Goal: Task Accomplishment & Management: Complete application form

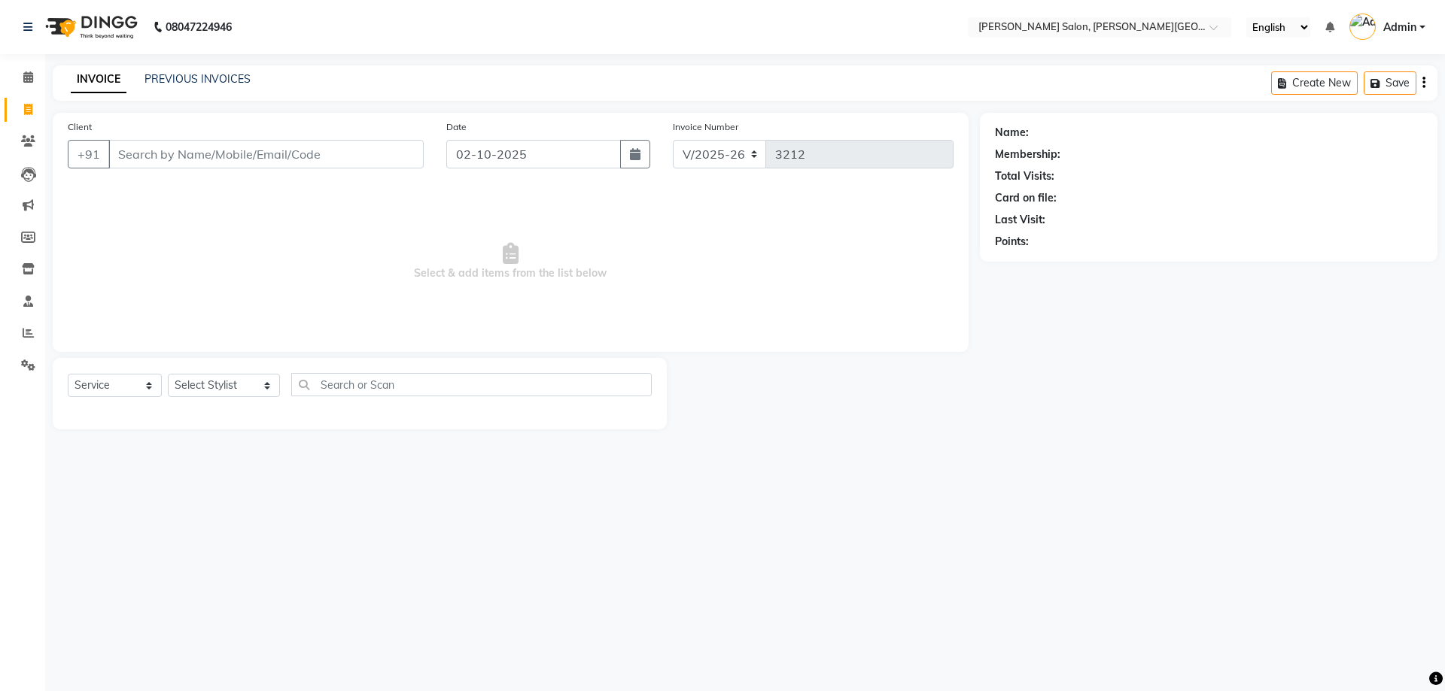
select select "4122"
select select "service"
click at [204, 156] on input "Client" at bounding box center [265, 154] width 315 height 29
type input "6395663683"
click at [251, 390] on select "Select Stylist [PERSON_NAME] [PERSON_NAME] [PERSON_NAME] [PERSON_NAME] [PERSON_…" at bounding box center [224, 385] width 112 height 23
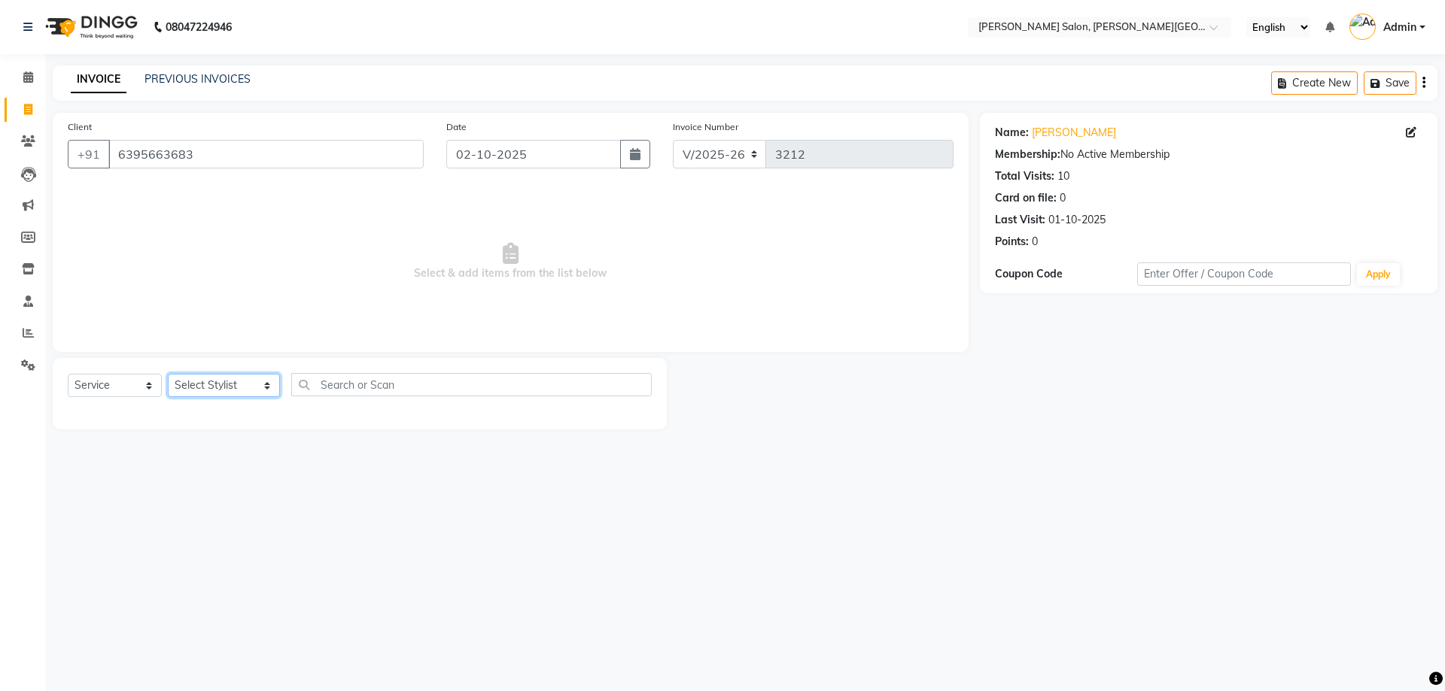
select select "24176"
click at [168, 374] on select "Select Stylist [PERSON_NAME] [PERSON_NAME] [PERSON_NAME] [PERSON_NAME] [PERSON_…" at bounding box center [224, 385] width 112 height 23
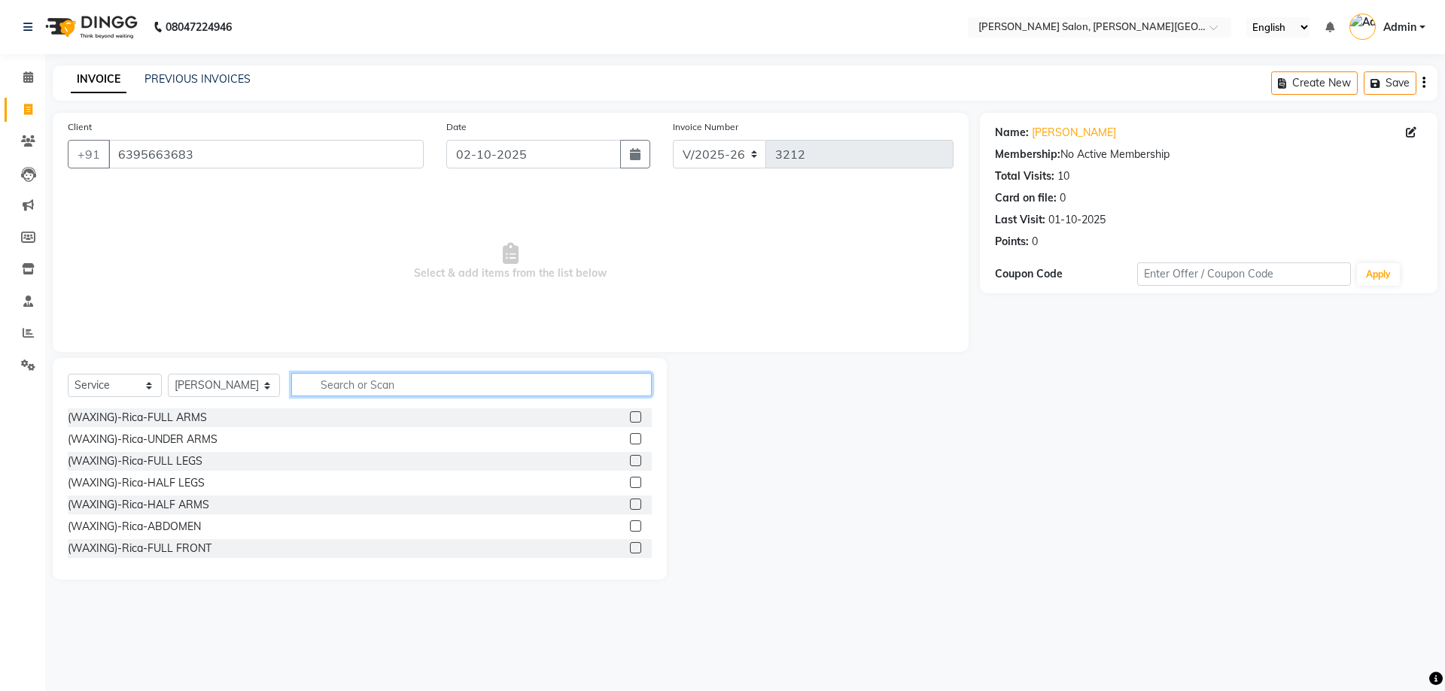
click at [336, 378] on input "text" at bounding box center [471, 384] width 361 height 23
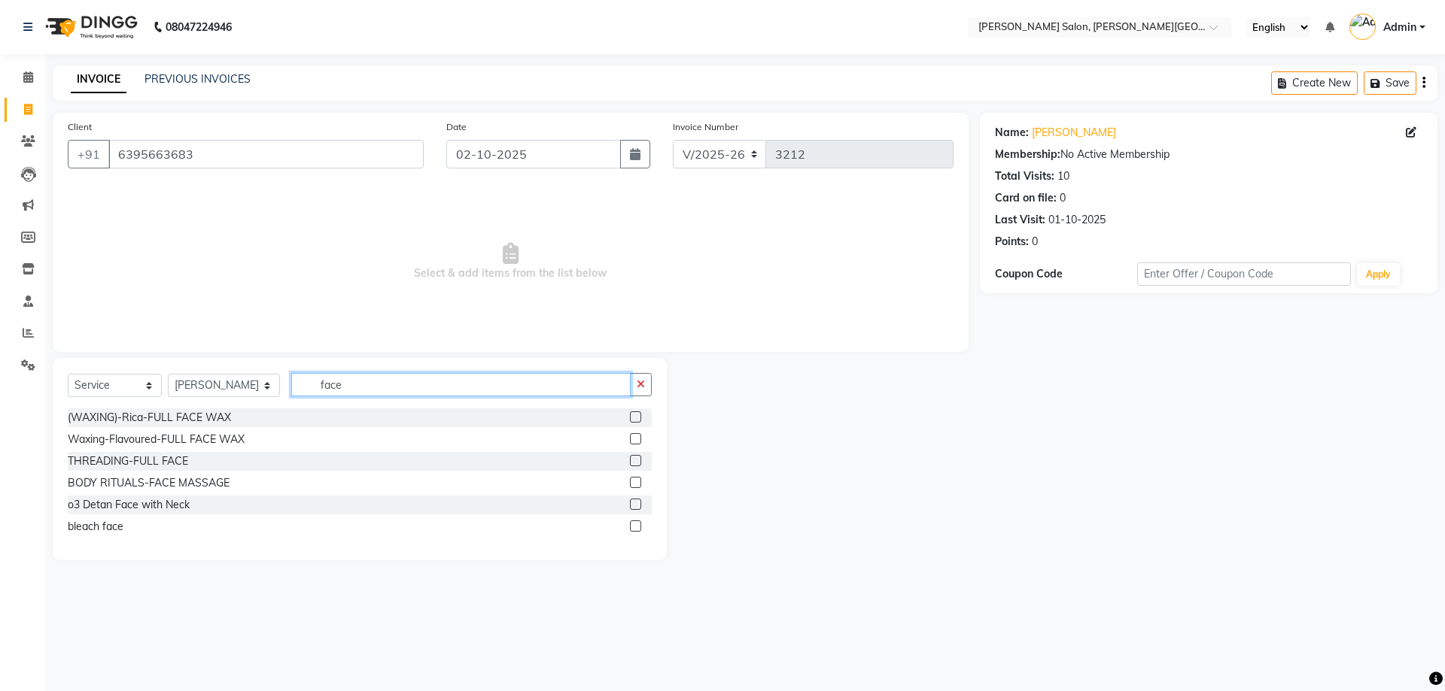
type input "face"
click at [637, 529] on label at bounding box center [635, 526] width 11 height 11
click at [637, 529] on input "checkbox" at bounding box center [635, 527] width 10 height 10
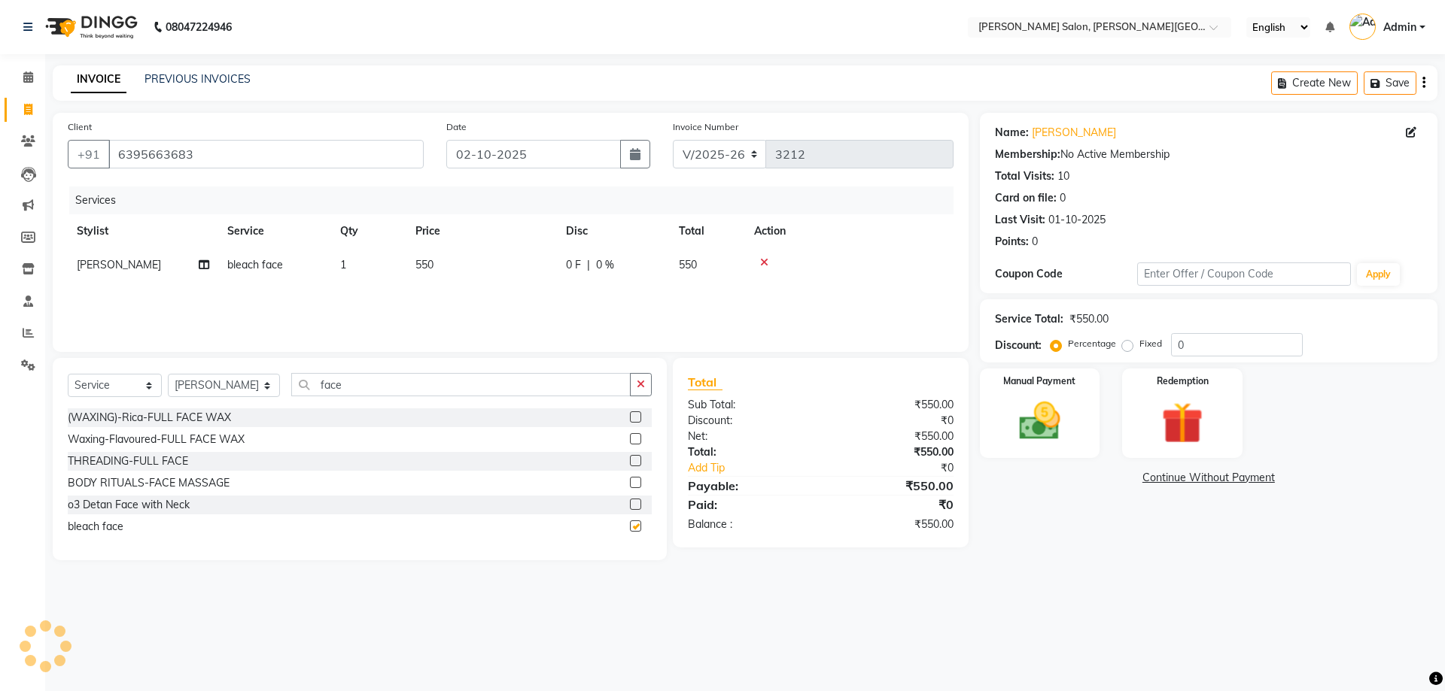
checkbox input "false"
drag, startPoint x: 302, startPoint y: 383, endPoint x: 423, endPoint y: 382, distance: 121.1
click at [423, 382] on input "face" at bounding box center [461, 384] width 340 height 23
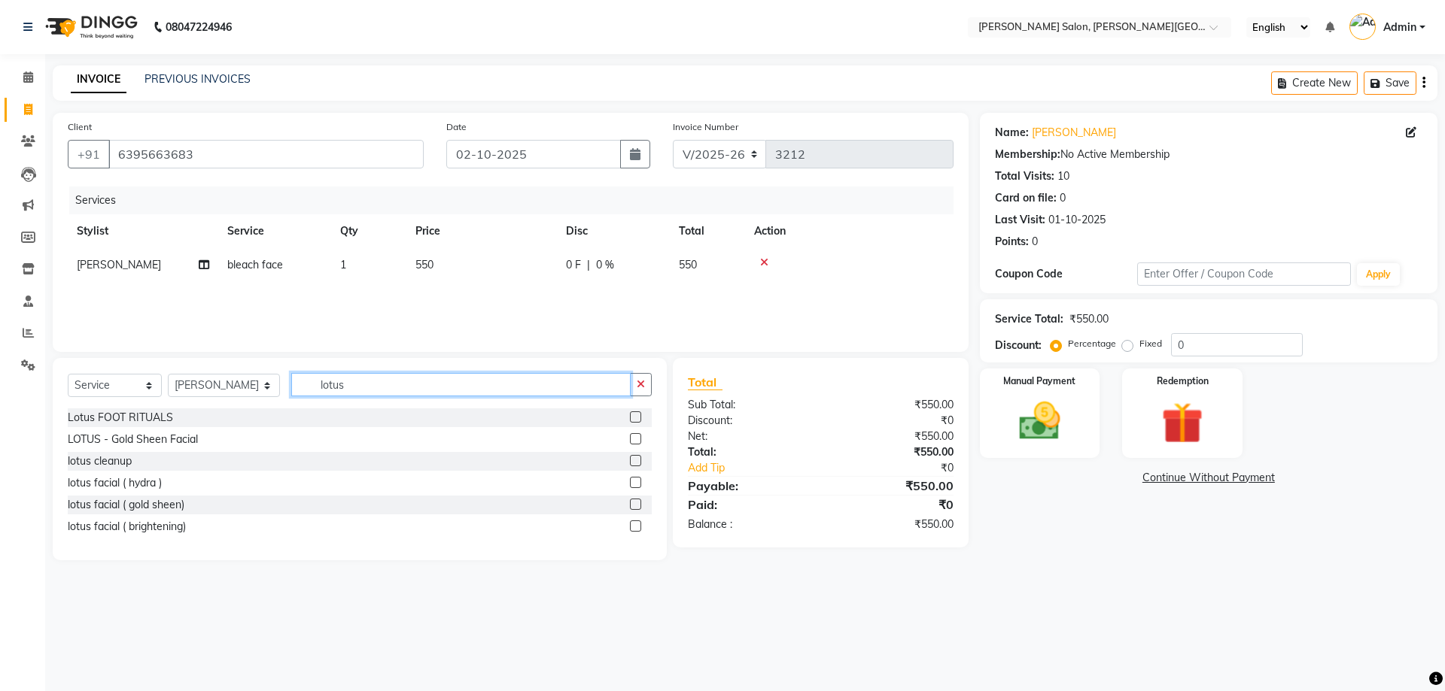
type input "lotus"
click at [631, 485] on label at bounding box center [635, 482] width 11 height 11
click at [631, 485] on input "checkbox" at bounding box center [635, 484] width 10 height 10
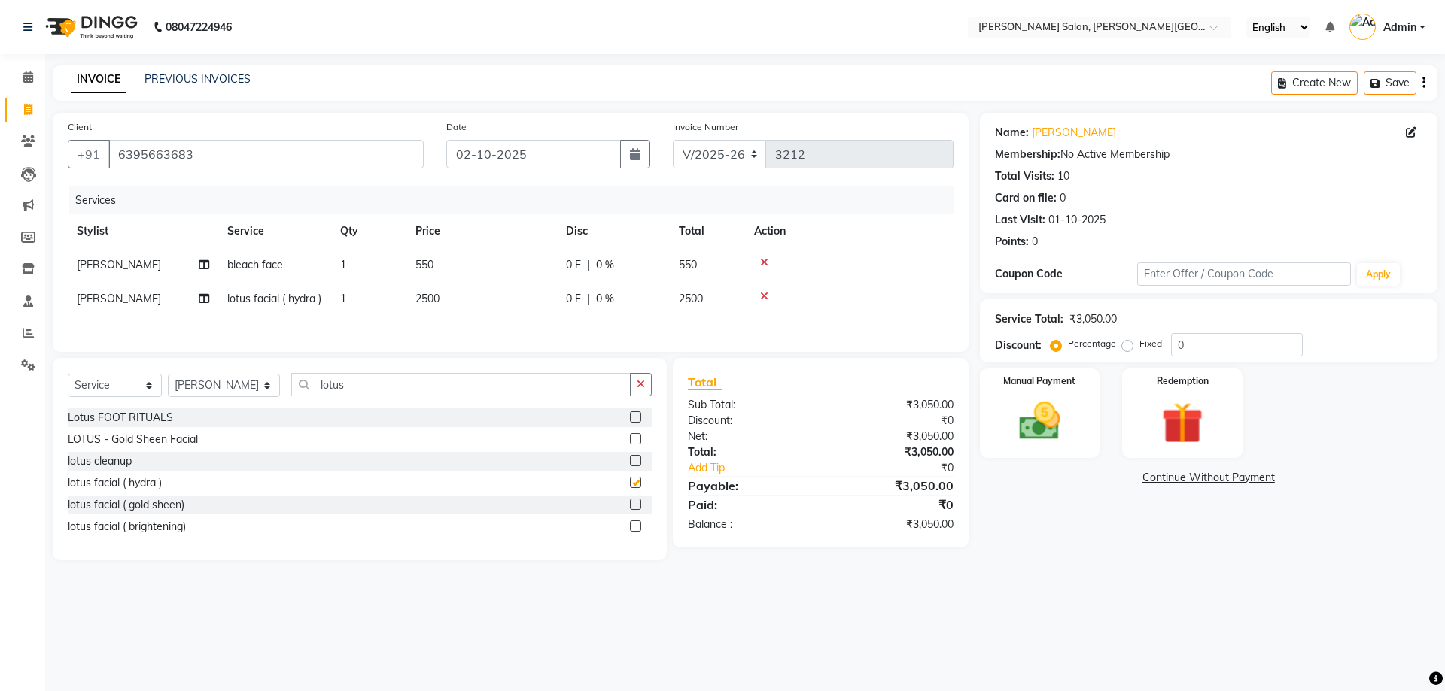
checkbox input "false"
drag, startPoint x: 297, startPoint y: 397, endPoint x: 406, endPoint y: 400, distance: 109.1
click at [406, 397] on input "lotus" at bounding box center [461, 384] width 340 height 23
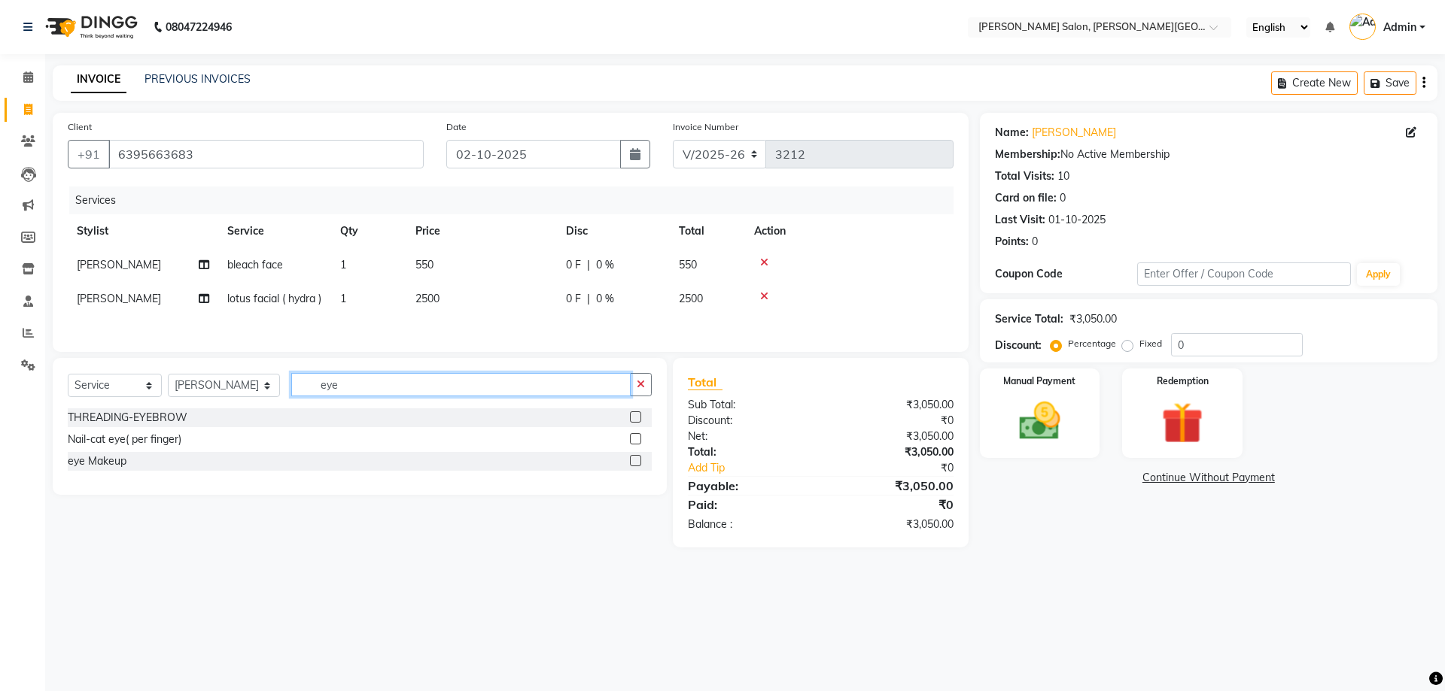
type input "eye"
click at [637, 423] on label at bounding box center [635, 417] width 11 height 11
click at [637, 423] on input "checkbox" at bounding box center [635, 418] width 10 height 10
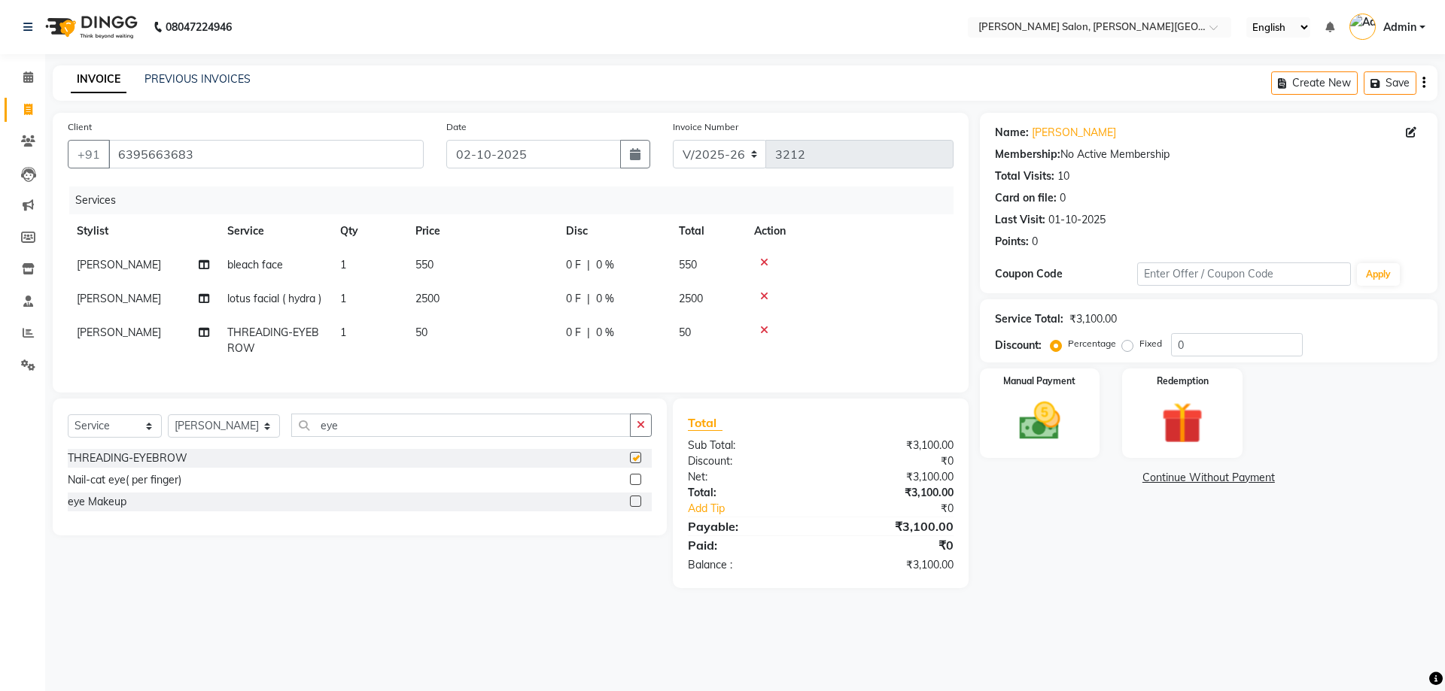
checkbox input "false"
drag, startPoint x: 299, startPoint y: 451, endPoint x: 469, endPoint y: 450, distance: 170.0
click at [469, 437] on input "eye" at bounding box center [461, 425] width 340 height 23
type input "upp"
click at [634, 507] on label at bounding box center [635, 501] width 11 height 11
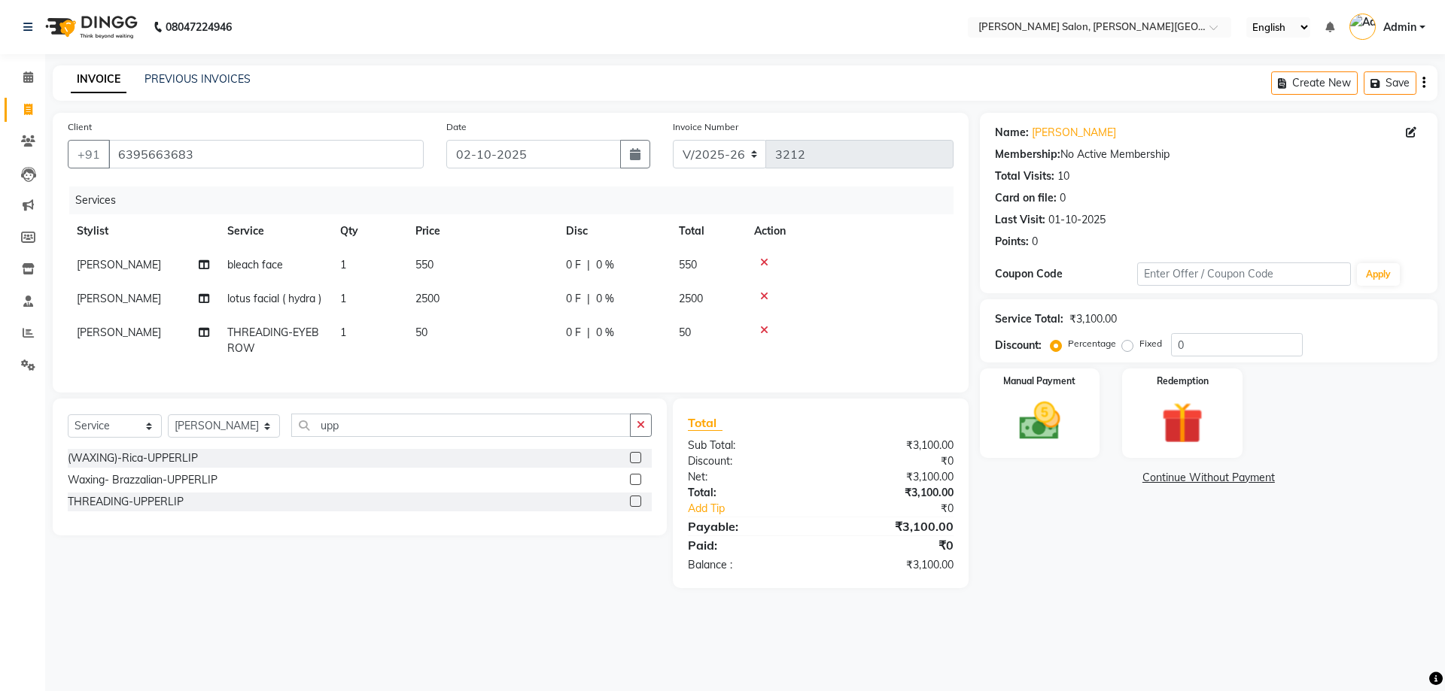
click at [634, 507] on input "checkbox" at bounding box center [635, 502] width 10 height 10
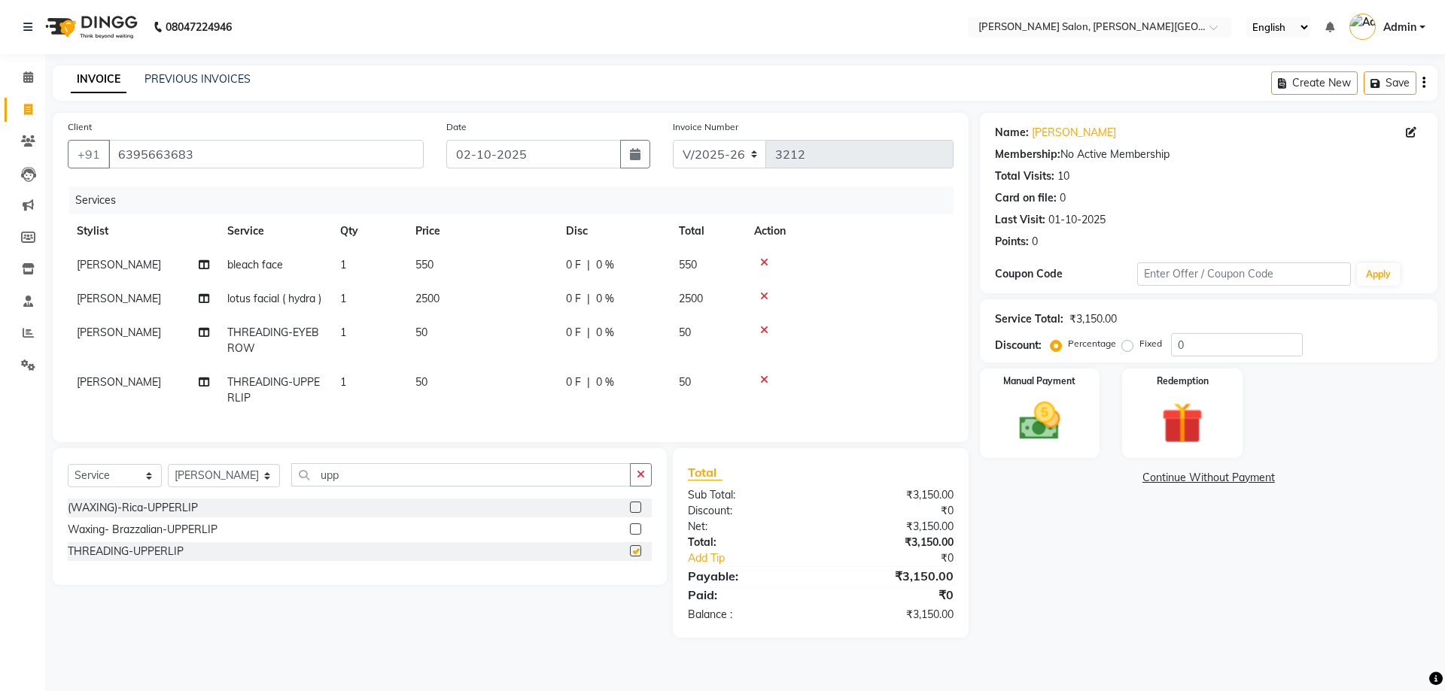
checkbox input "false"
click at [1139, 347] on label "Fixed" at bounding box center [1150, 344] width 23 height 14
click at [1125, 347] on input "Fixed" at bounding box center [1130, 344] width 11 height 11
radio input "true"
drag, startPoint x: 1199, startPoint y: 342, endPoint x: 1175, endPoint y: 344, distance: 23.4
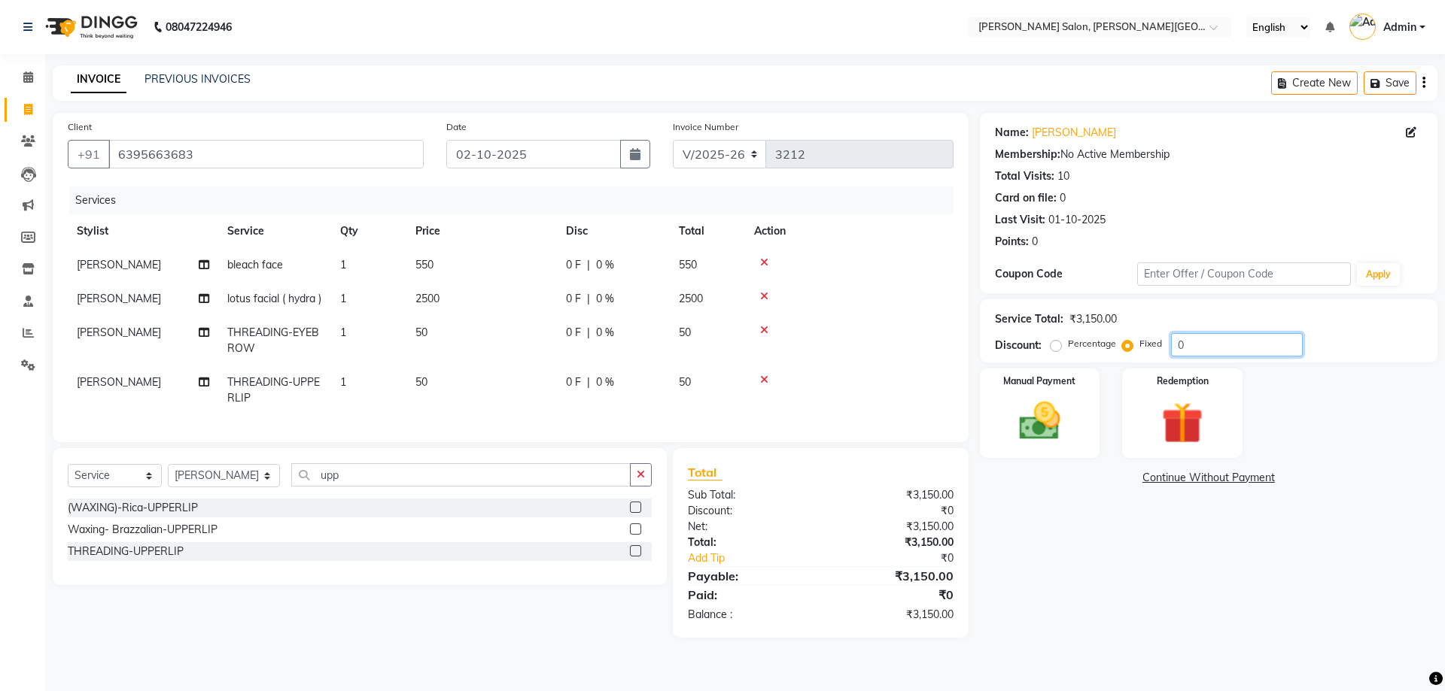
click at [1175, 344] on input "0" at bounding box center [1237, 344] width 132 height 23
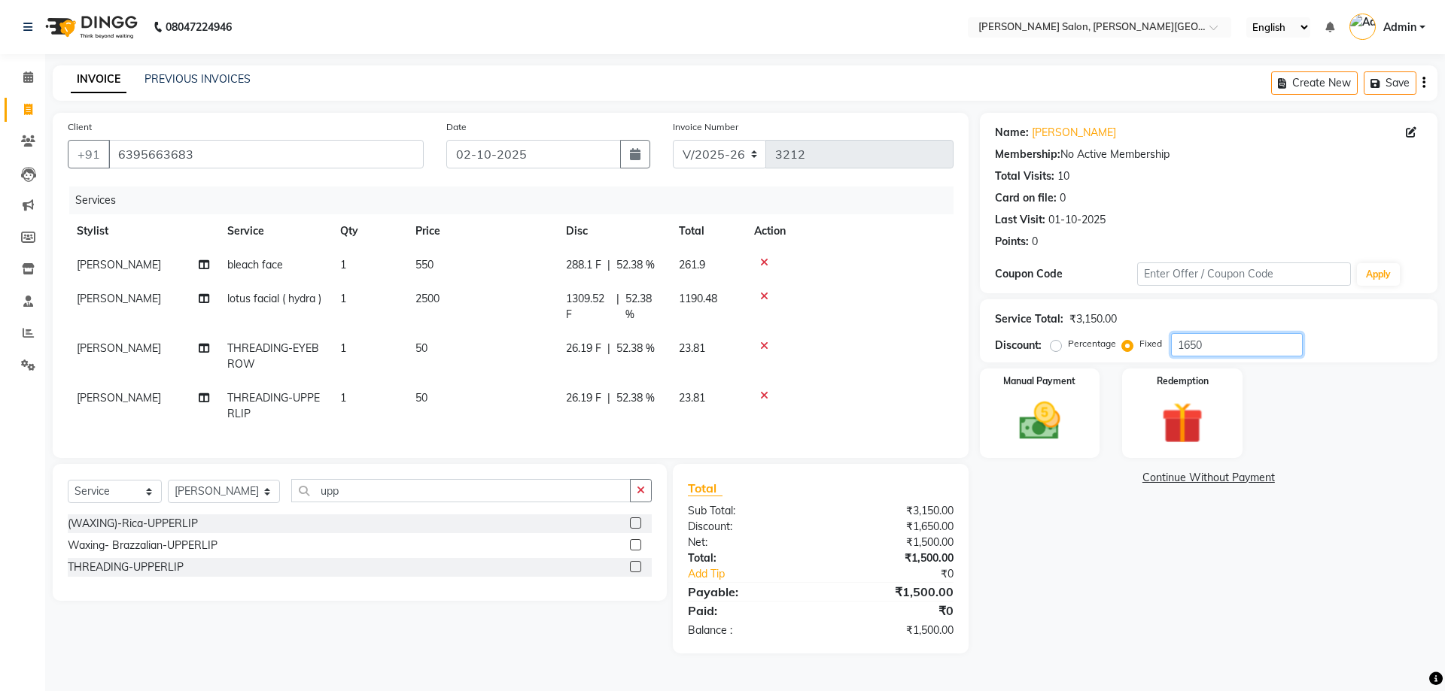
type input "1650"
click at [1146, 494] on div "Name: [PERSON_NAME] Membership: No Active Membership Total Visits: 10 Card on f…" at bounding box center [1214, 383] width 469 height 541
click at [1043, 429] on img at bounding box center [1039, 422] width 70 height 50
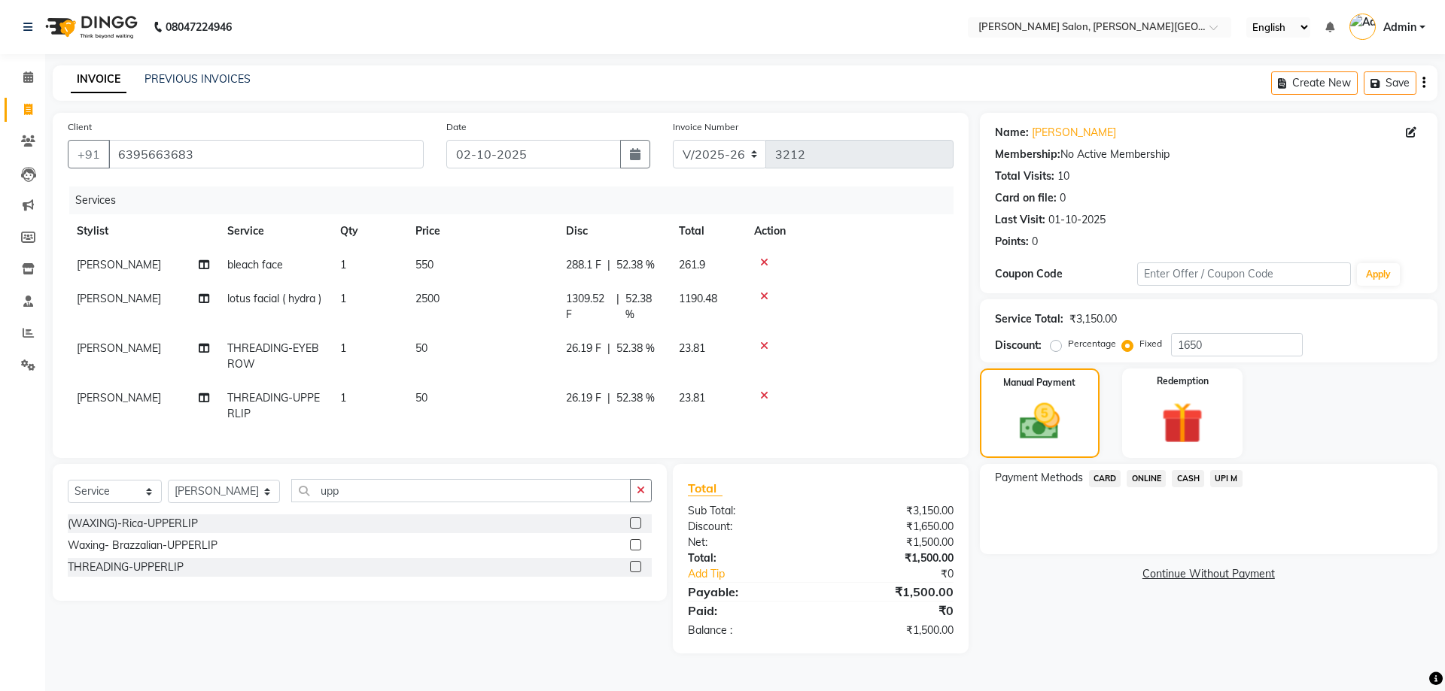
click at [1232, 480] on span "UPI M" at bounding box center [1226, 478] width 32 height 17
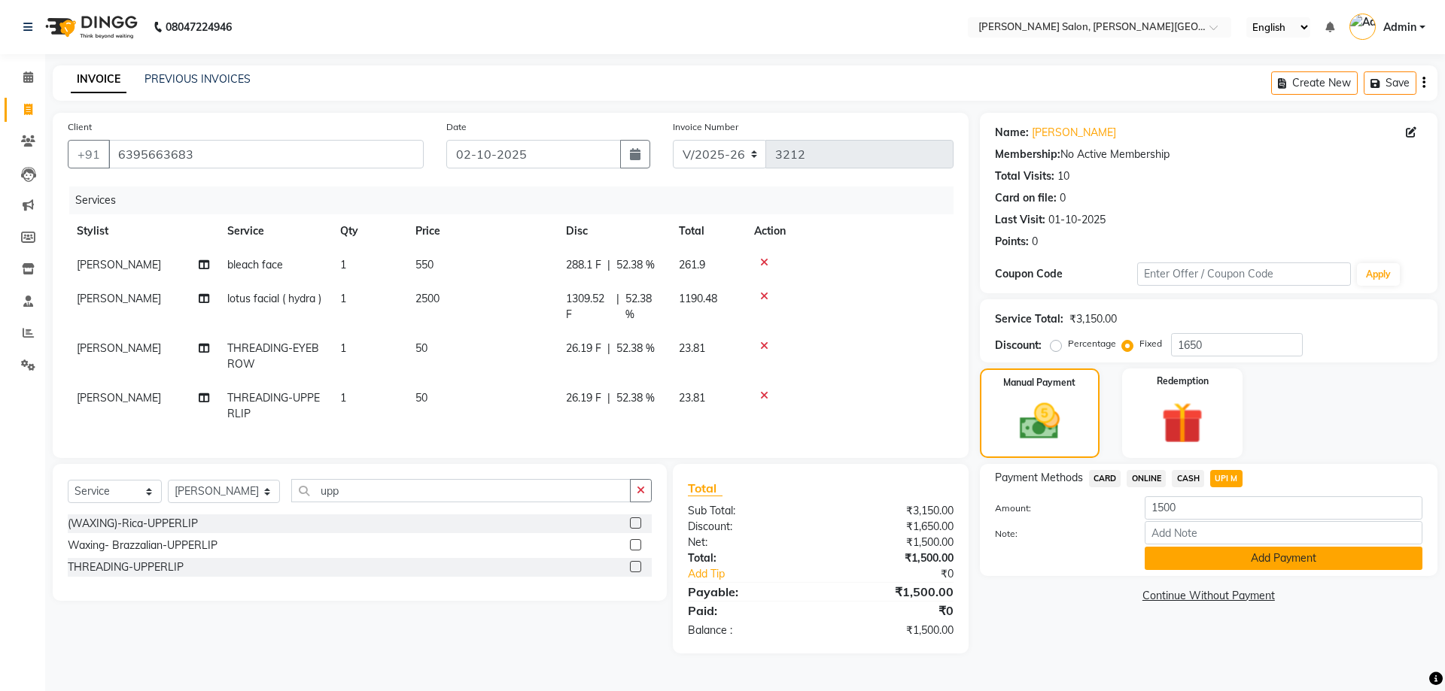
click at [1290, 561] on button "Add Payment" at bounding box center [1283, 558] width 278 height 23
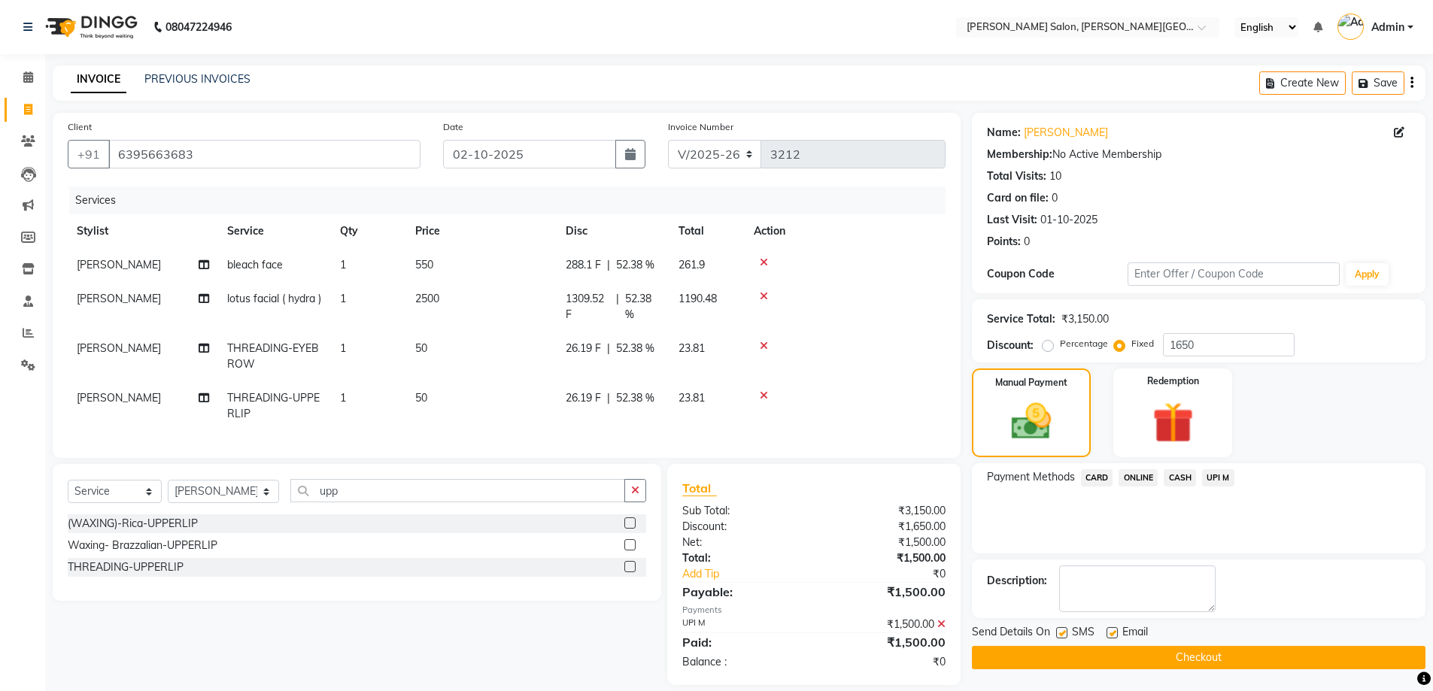
click at [1207, 654] on button "Checkout" at bounding box center [1199, 657] width 454 height 23
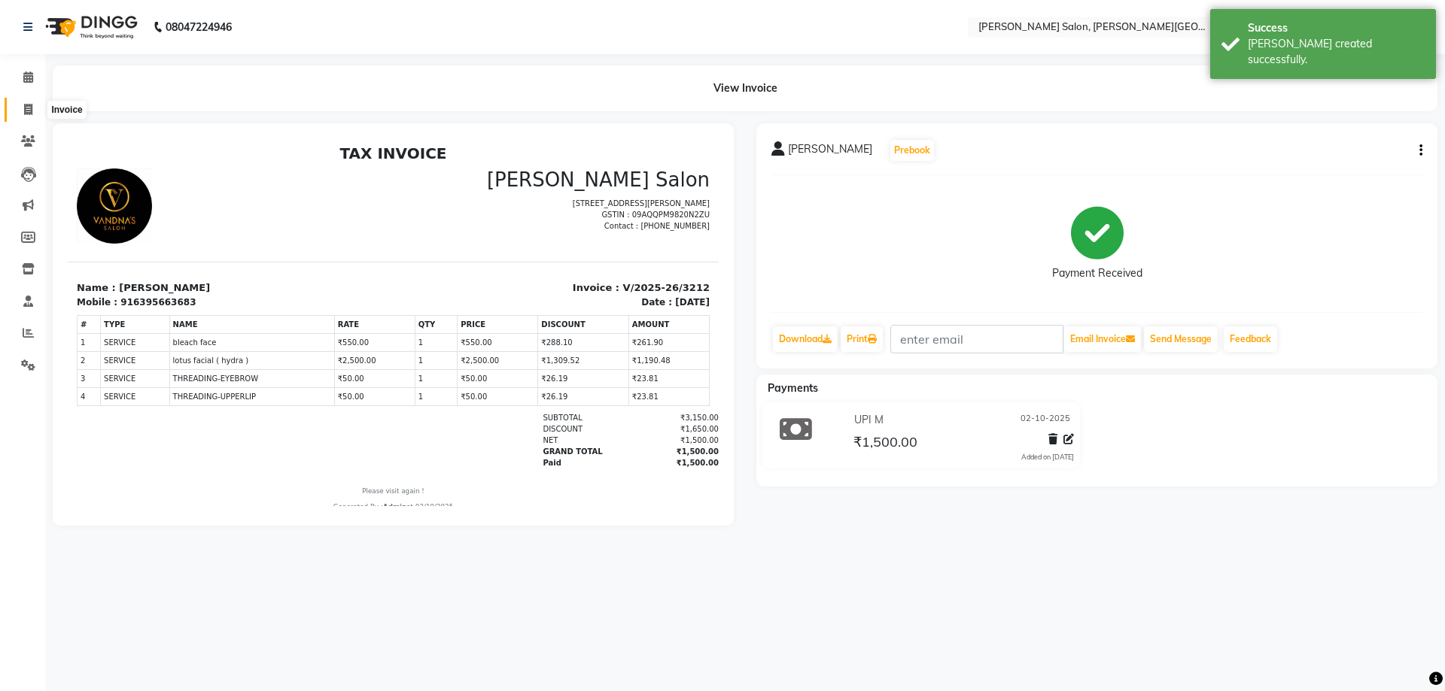
click at [28, 110] on icon at bounding box center [28, 109] width 8 height 11
select select "service"
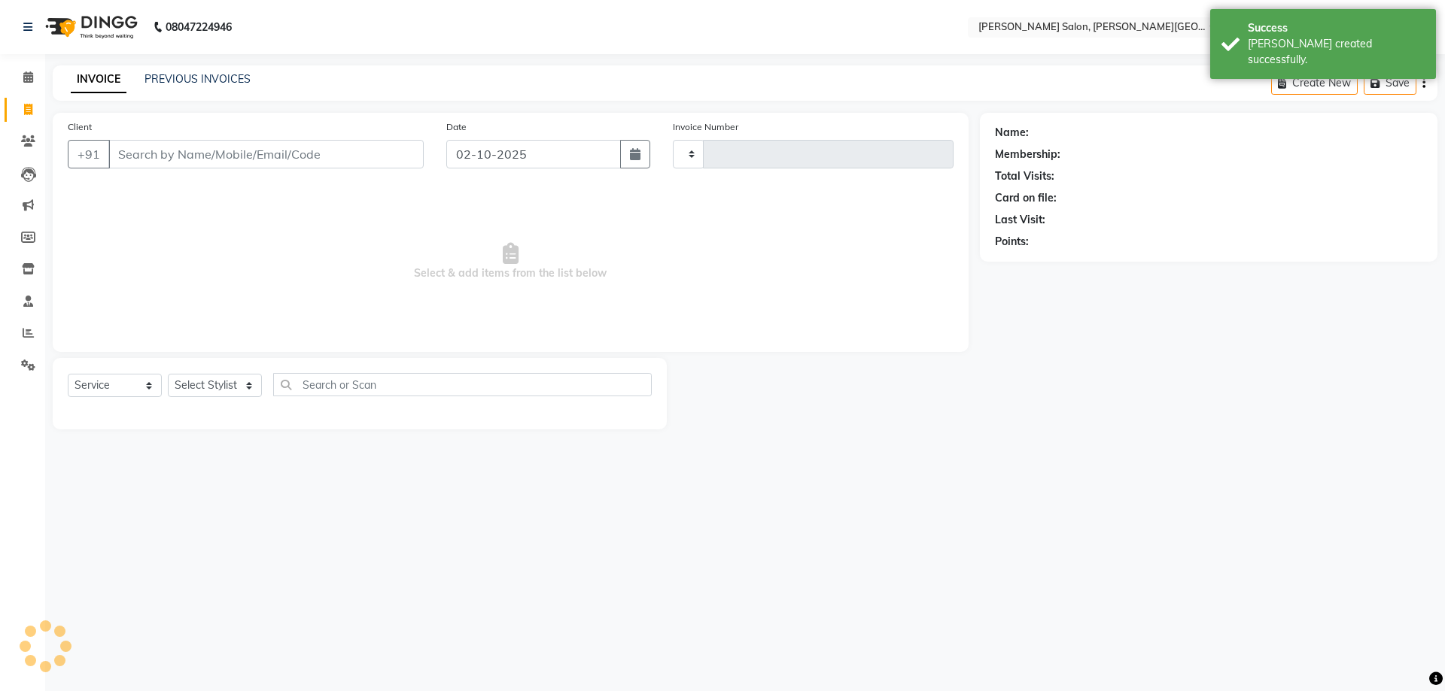
type input "3213"
select select "4122"
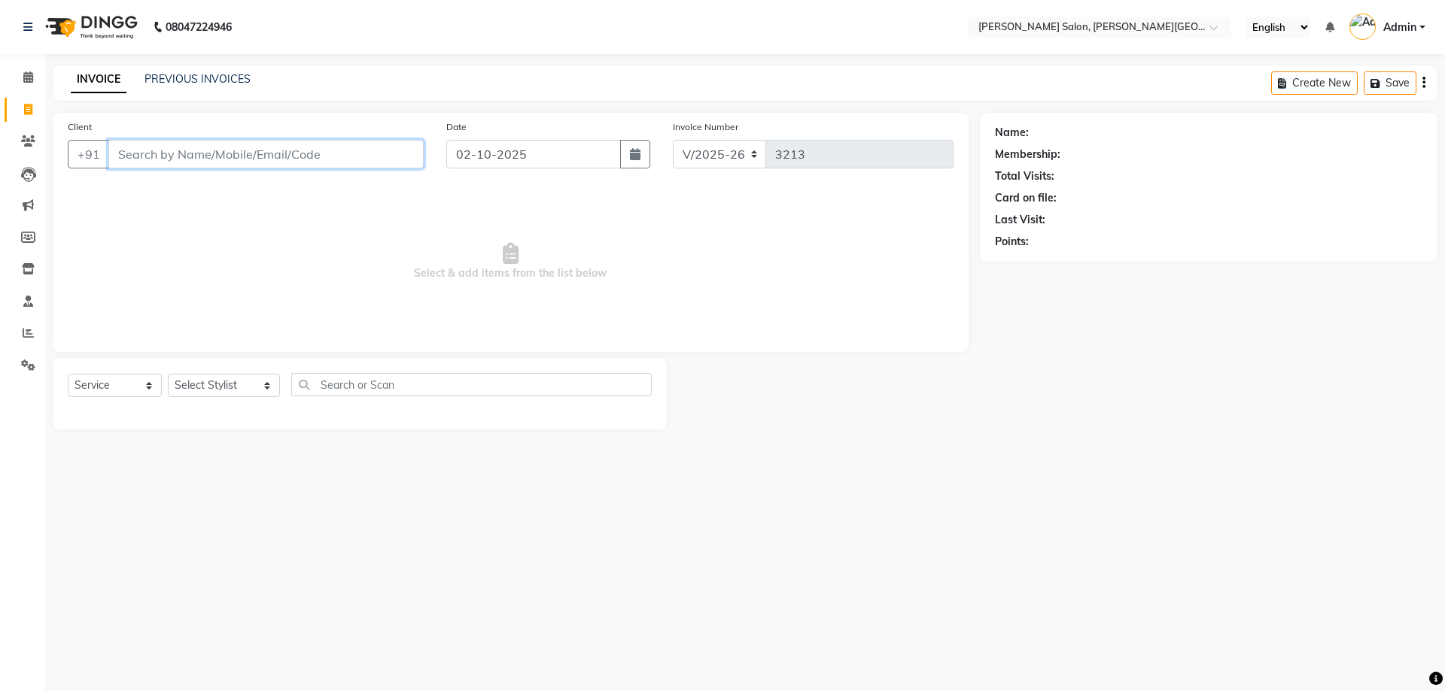
click at [181, 150] on input "Client" at bounding box center [265, 154] width 315 height 29
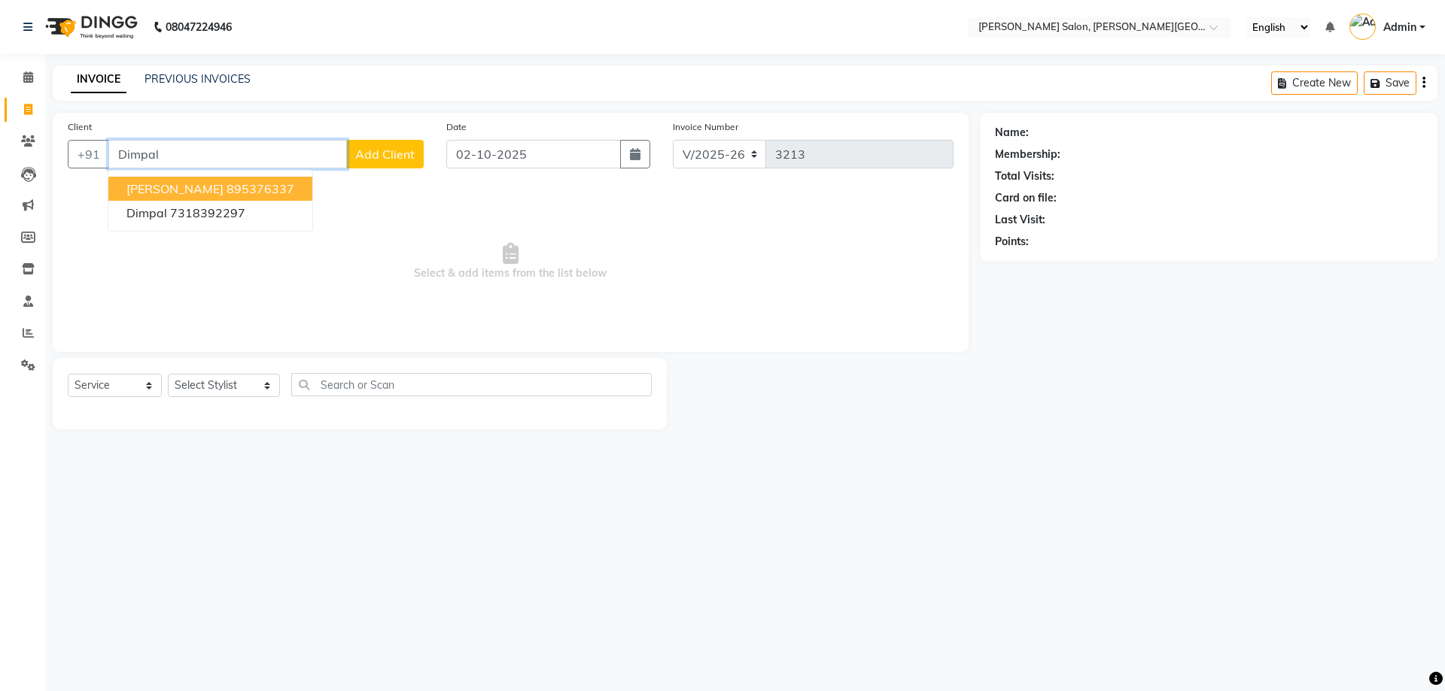
click at [254, 189] on ngb-highlight "895376337" at bounding box center [260, 188] width 68 height 15
type input "895376337"
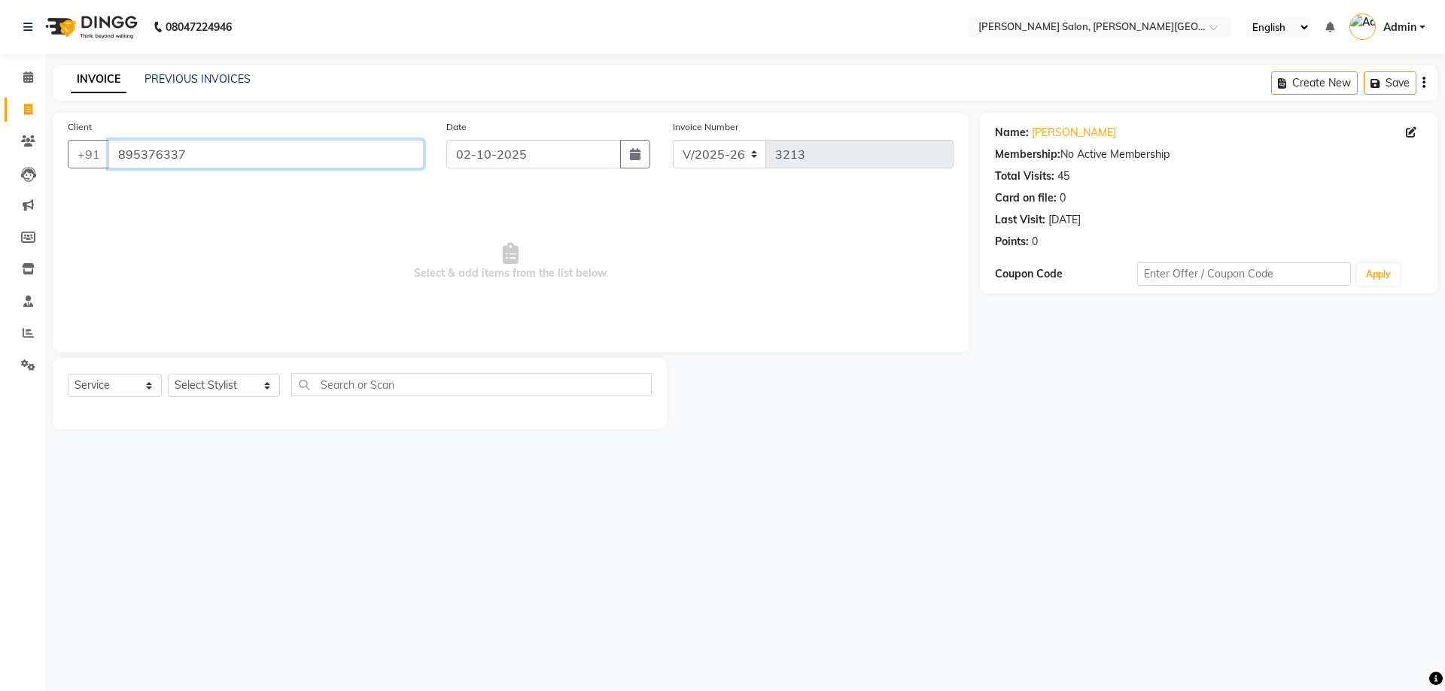
drag, startPoint x: 116, startPoint y: 150, endPoint x: 195, endPoint y: 153, distance: 79.1
click at [195, 153] on input "895376337" at bounding box center [265, 154] width 315 height 29
click at [251, 387] on select "Select Stylist [PERSON_NAME] [PERSON_NAME] [PERSON_NAME] [PERSON_NAME] [PERSON_…" at bounding box center [224, 385] width 112 height 23
select select "24178"
click at [168, 374] on select "Select Stylist [PERSON_NAME] [PERSON_NAME] [PERSON_NAME] [PERSON_NAME] [PERSON_…" at bounding box center [224, 385] width 112 height 23
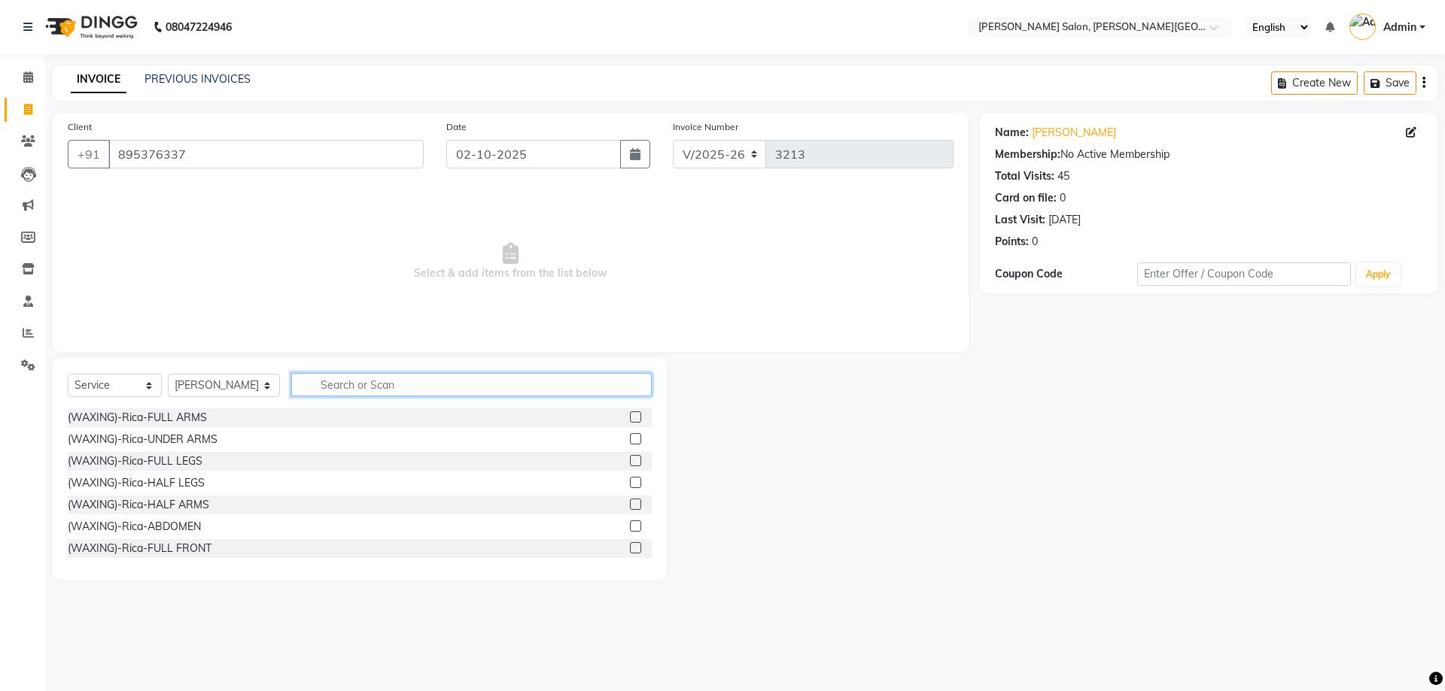
click at [328, 388] on input "text" at bounding box center [471, 384] width 361 height 23
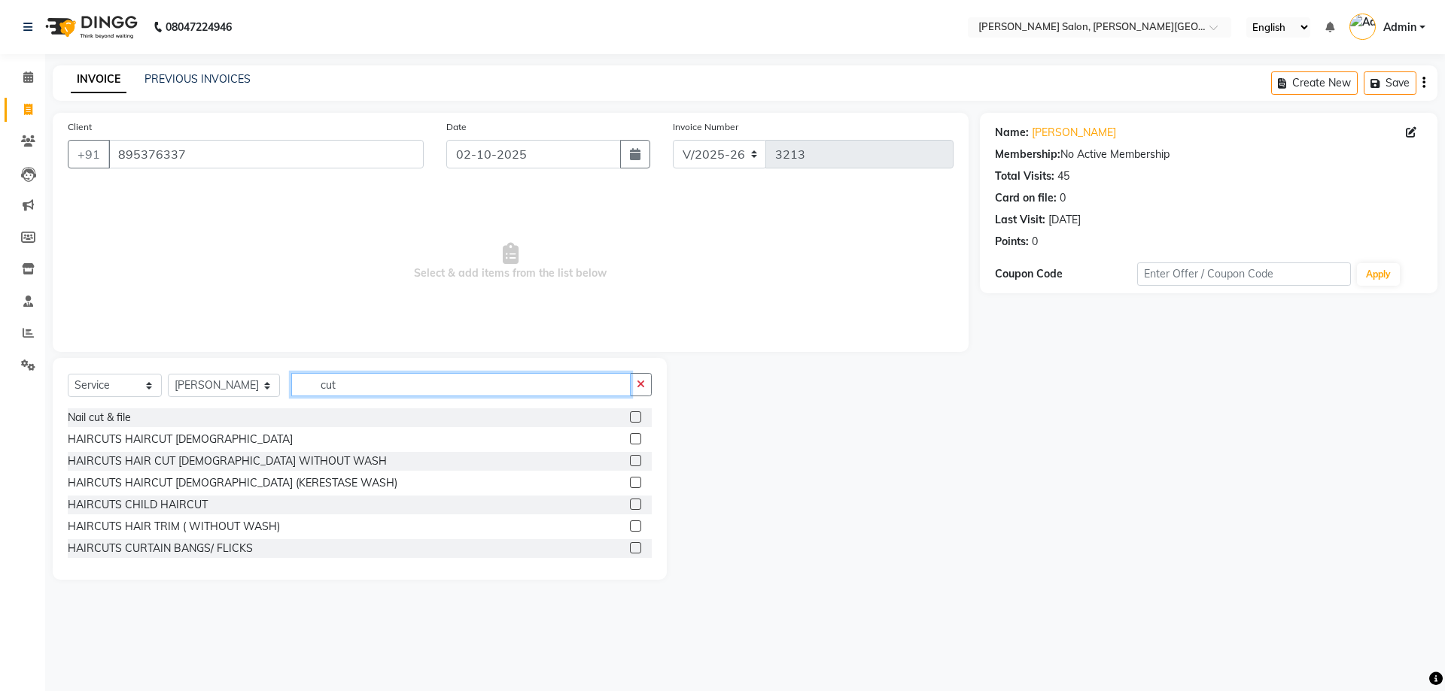
type input "cut"
click at [630, 418] on label at bounding box center [635, 417] width 11 height 11
click at [630, 418] on input "checkbox" at bounding box center [635, 418] width 10 height 10
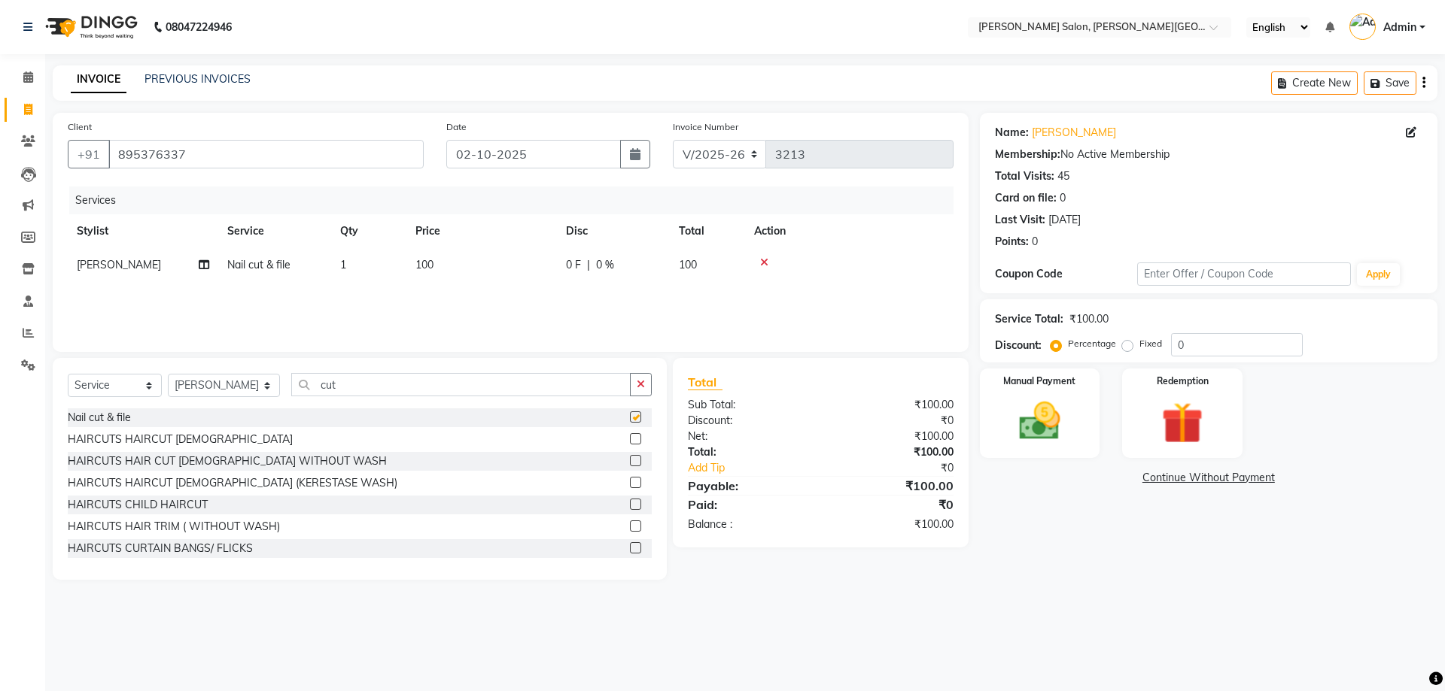
checkbox input "false"
drag, startPoint x: 1199, startPoint y: 338, endPoint x: 1107, endPoint y: 348, distance: 93.1
click at [1107, 348] on div "Percentage Fixed 0" at bounding box center [1177, 344] width 249 height 23
type input "20"
click at [1044, 423] on img at bounding box center [1039, 422] width 70 height 50
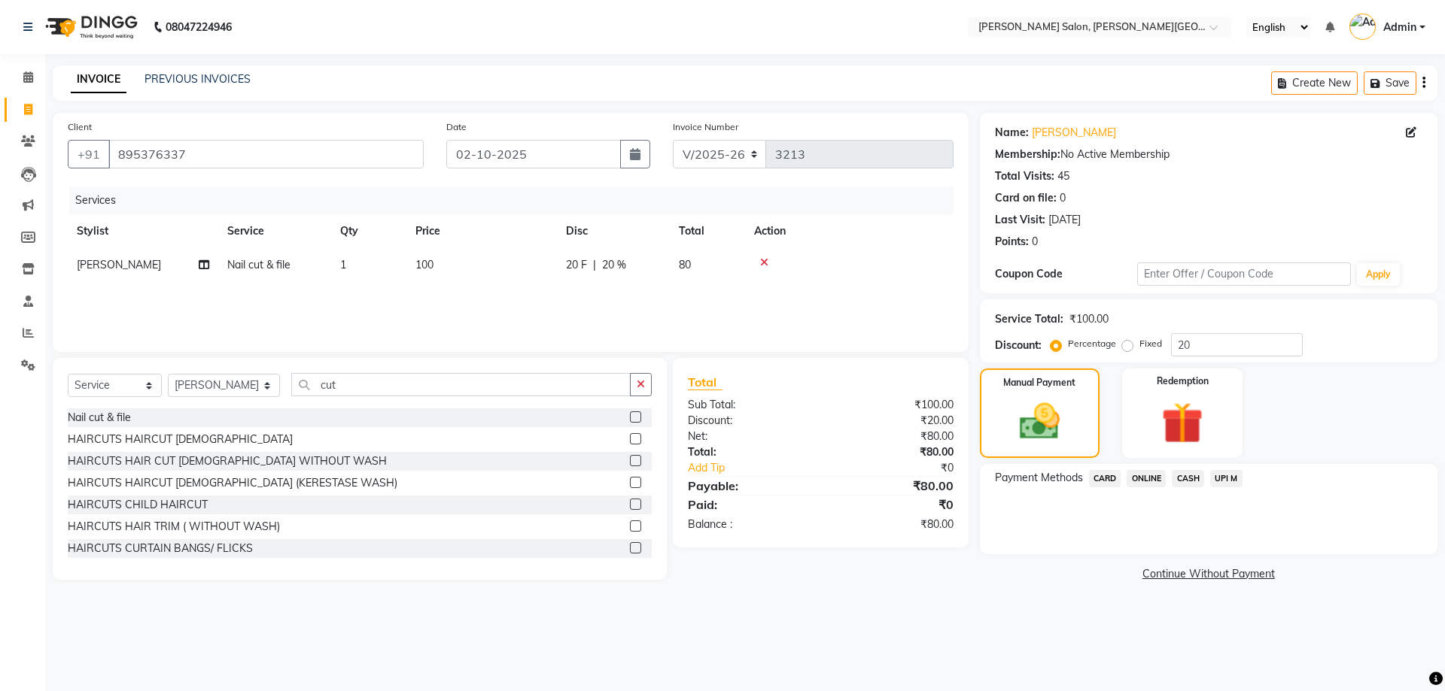
click at [1229, 485] on span "UPI M" at bounding box center [1226, 478] width 32 height 17
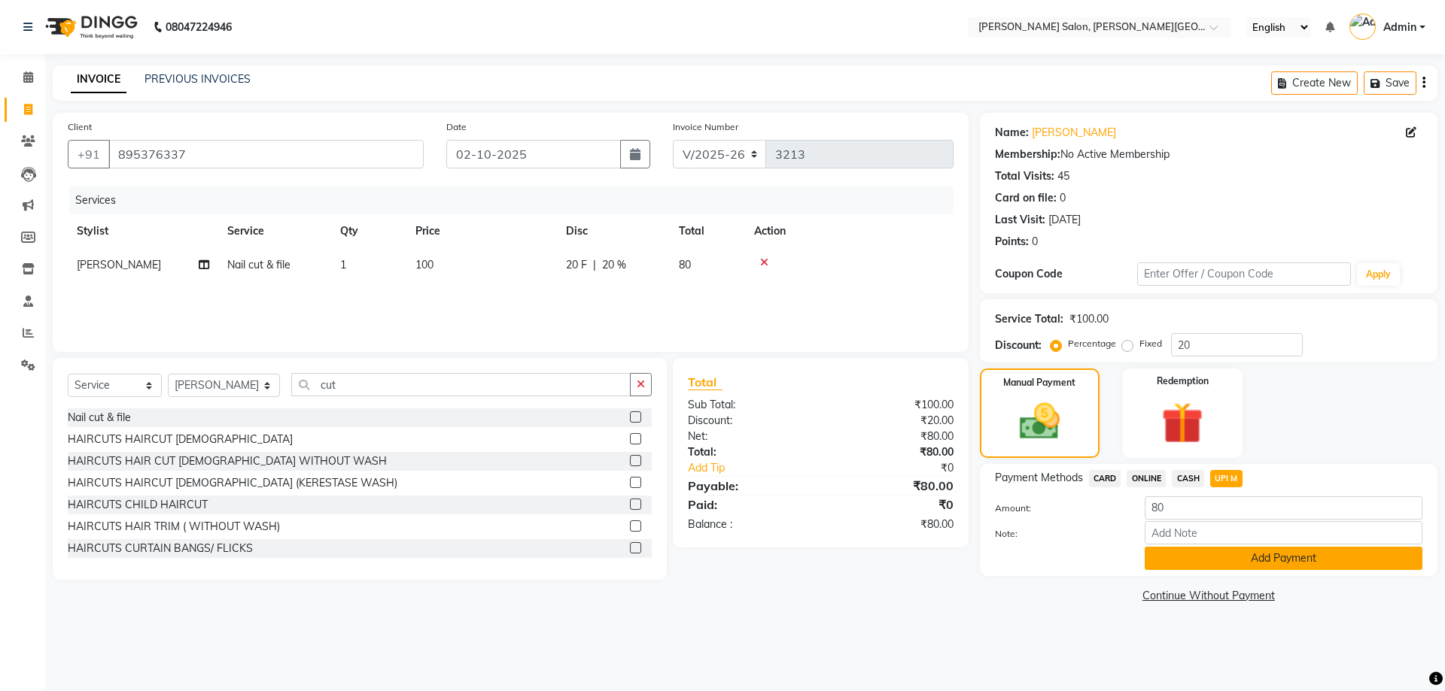
click at [1284, 550] on button "Add Payment" at bounding box center [1283, 558] width 278 height 23
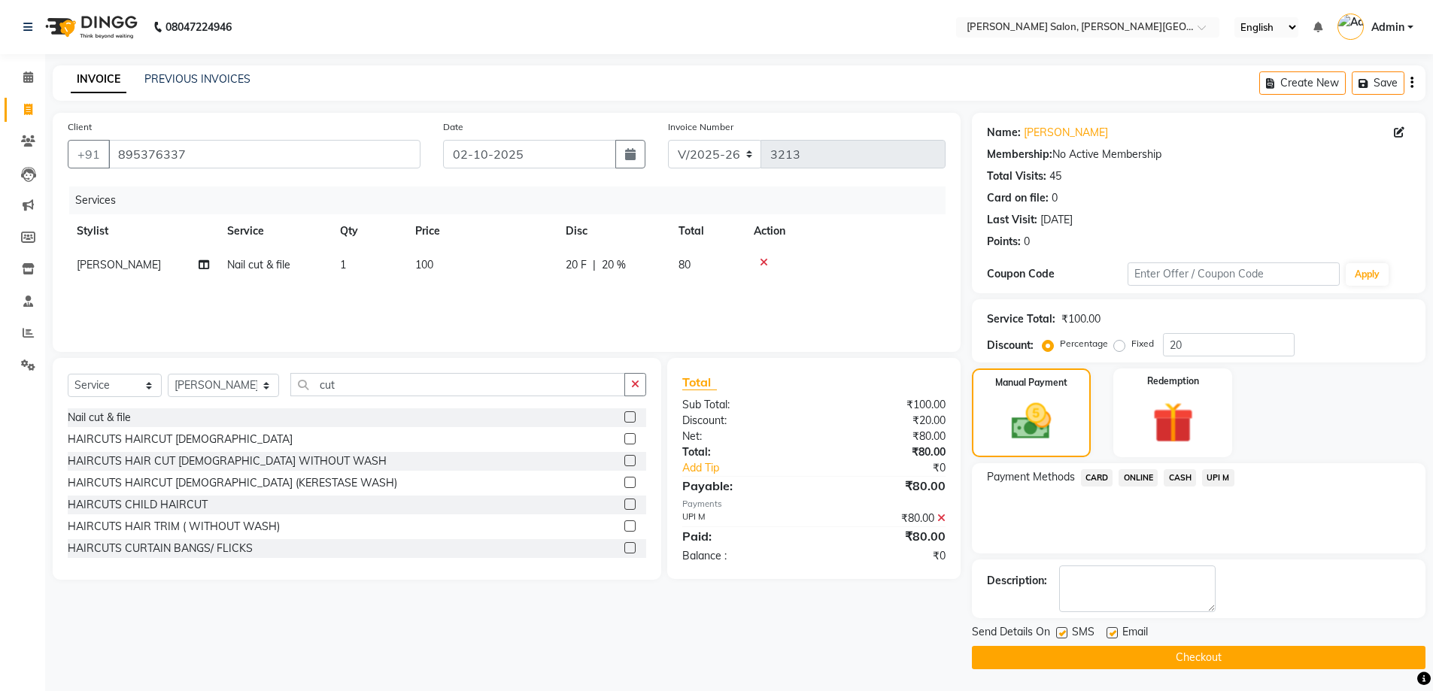
click at [1210, 664] on button "Checkout" at bounding box center [1199, 657] width 454 height 23
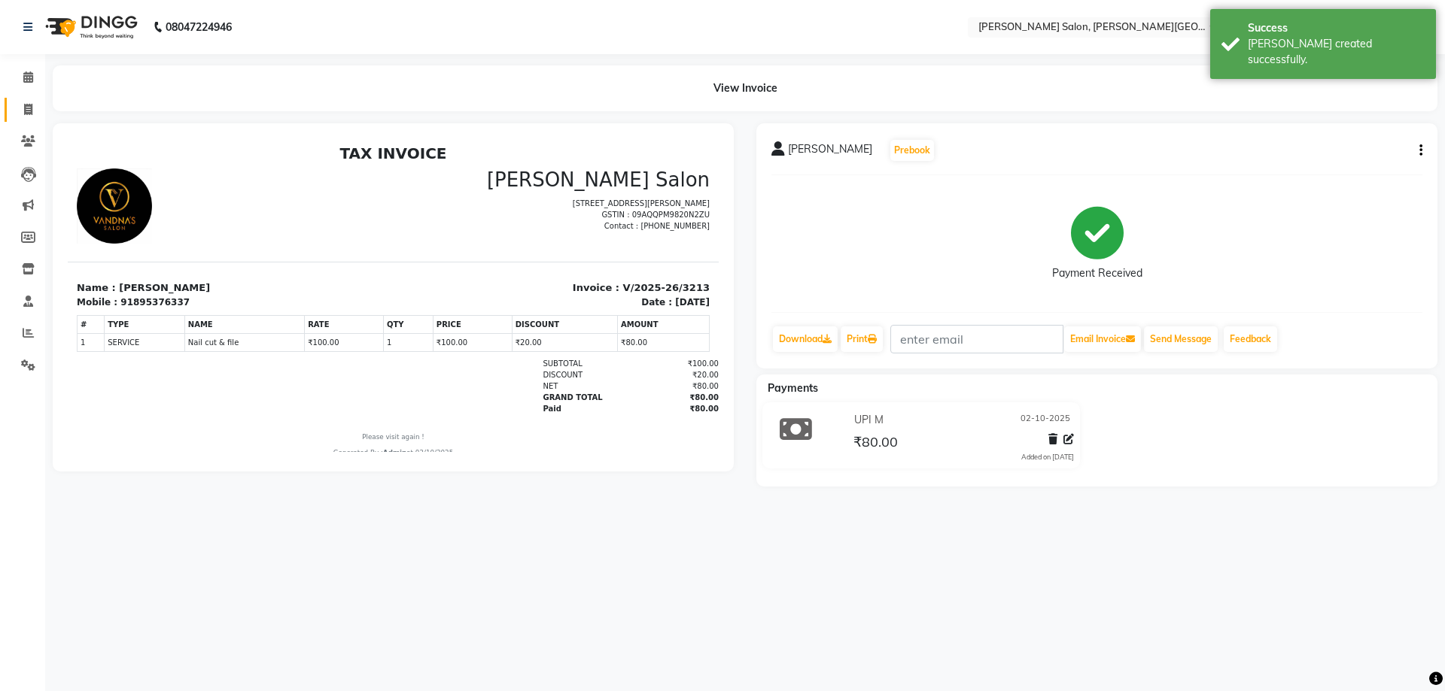
click at [33, 110] on span at bounding box center [28, 110] width 26 height 17
select select "4122"
select select "service"
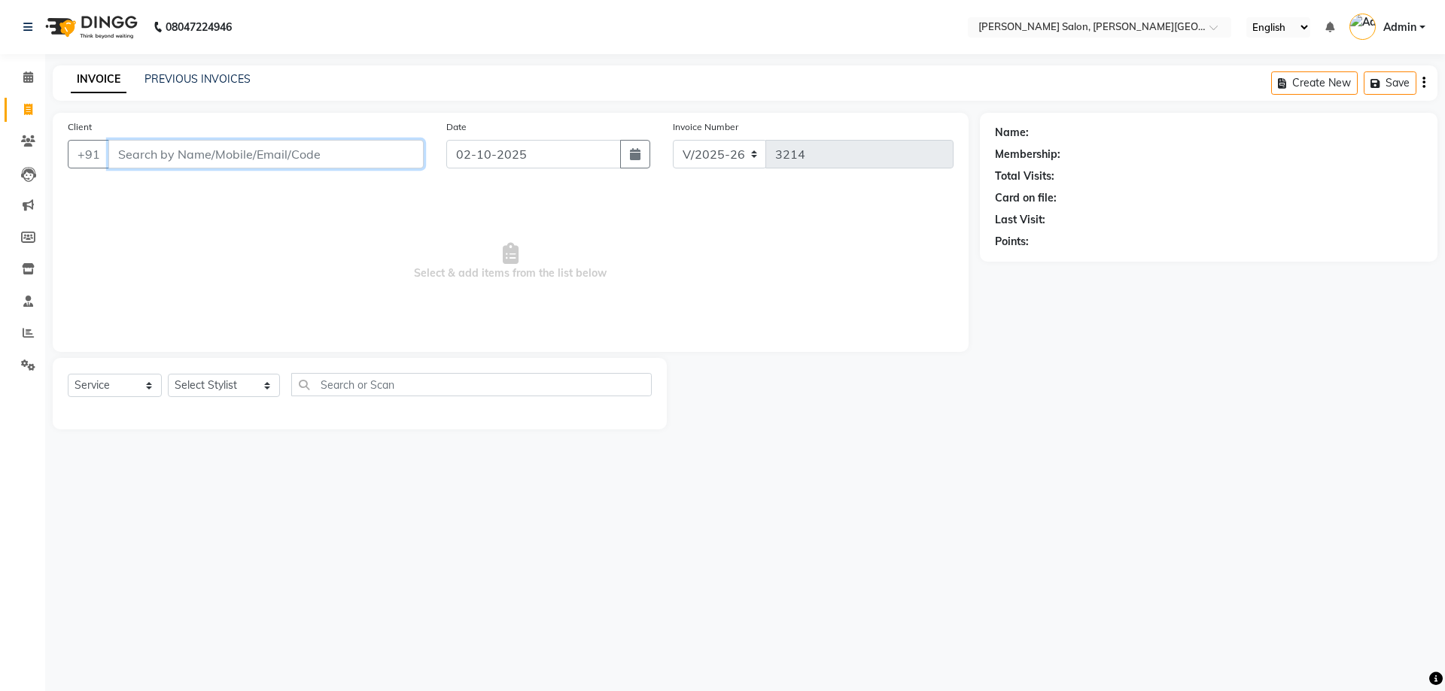
click at [211, 156] on input "Client" at bounding box center [265, 154] width 315 height 29
paste input "9793010310"
click at [217, 163] on input "9793010310" at bounding box center [227, 154] width 239 height 29
type input "9"
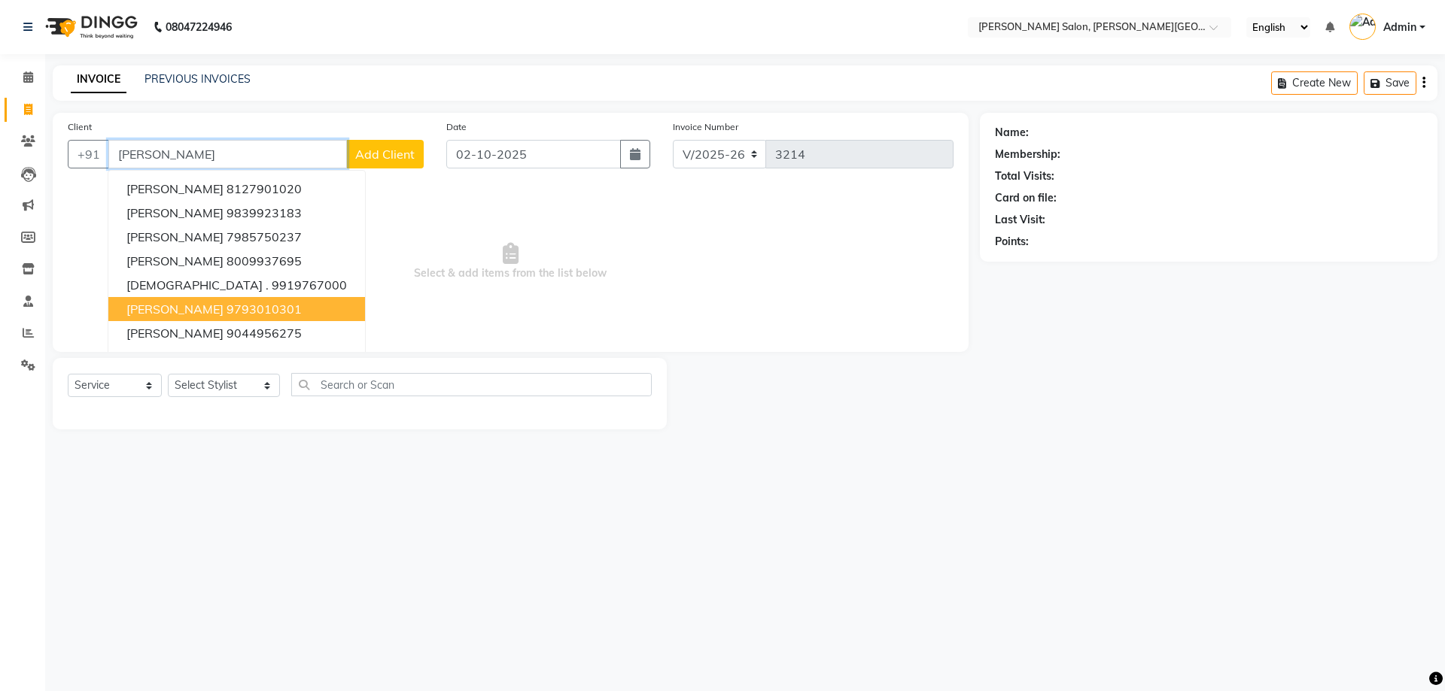
click at [226, 311] on ngb-highlight "9793010301" at bounding box center [263, 309] width 75 height 15
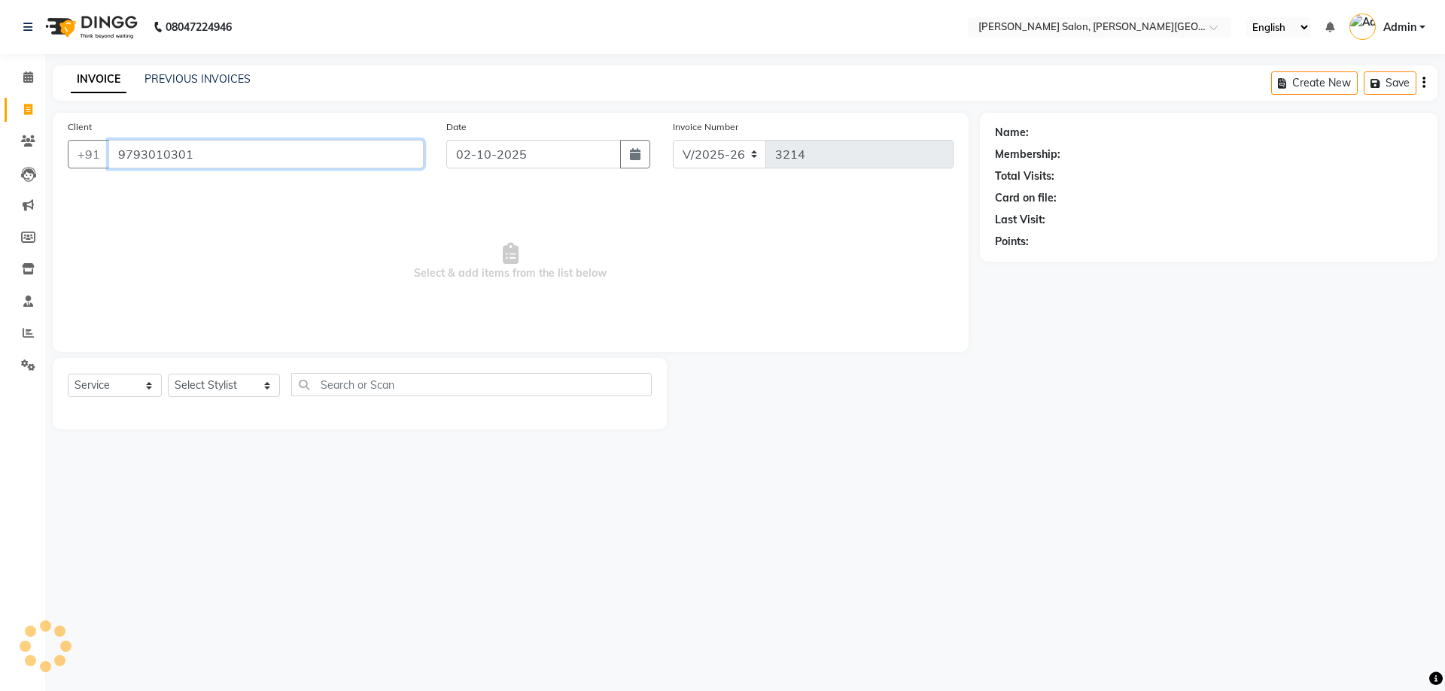
type input "9793010301"
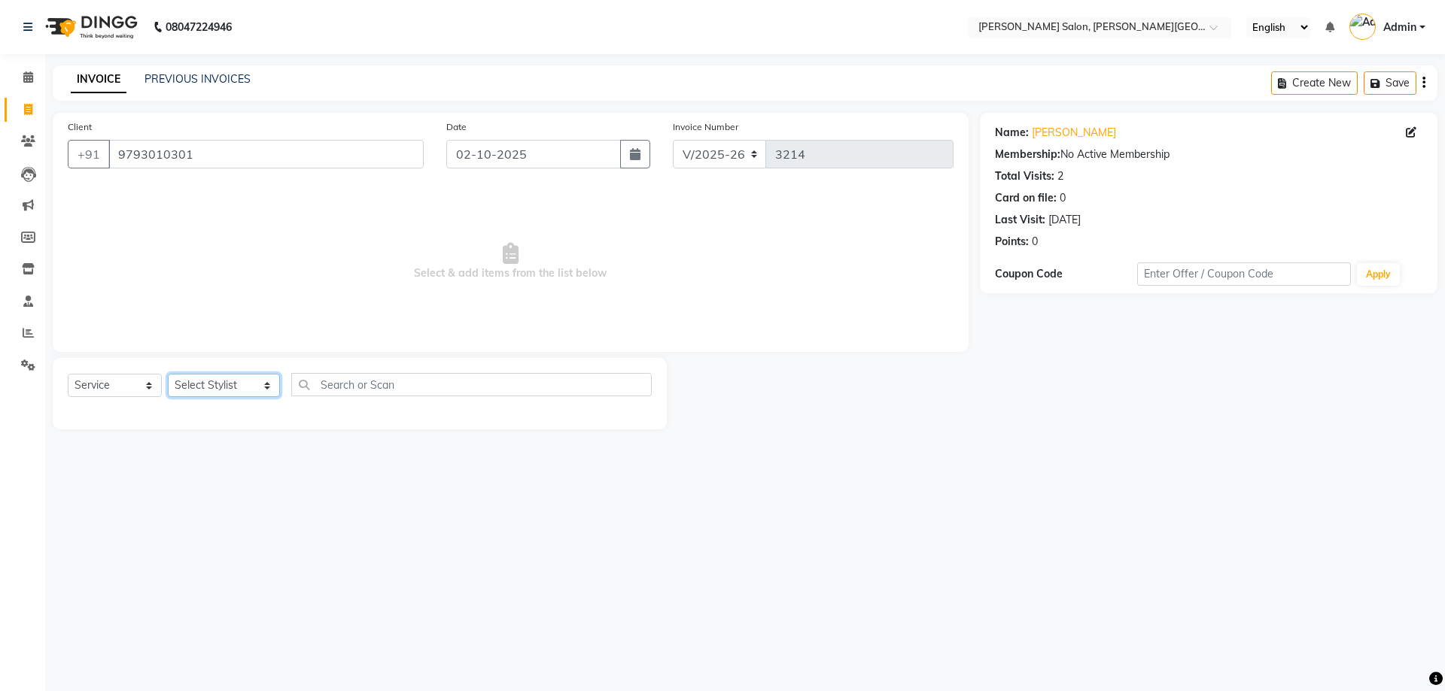
click at [251, 387] on select "Select Stylist [PERSON_NAME] [PERSON_NAME] [PERSON_NAME] [PERSON_NAME] [PERSON_…" at bounding box center [224, 385] width 112 height 23
select select "41278"
click at [168, 374] on select "Select Stylist [PERSON_NAME] [PERSON_NAME] [PERSON_NAME] [PERSON_NAME] [PERSON_…" at bounding box center [224, 385] width 112 height 23
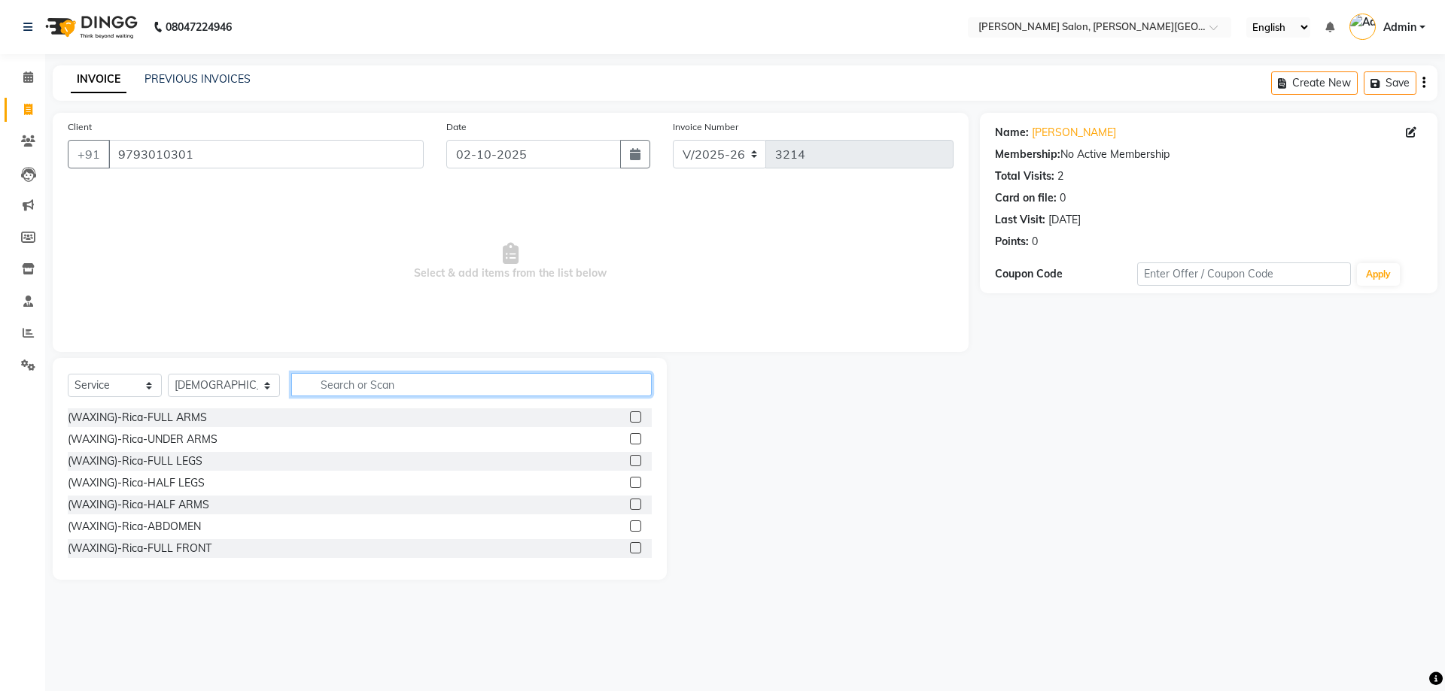
click at [317, 381] on input "text" at bounding box center [471, 384] width 361 height 23
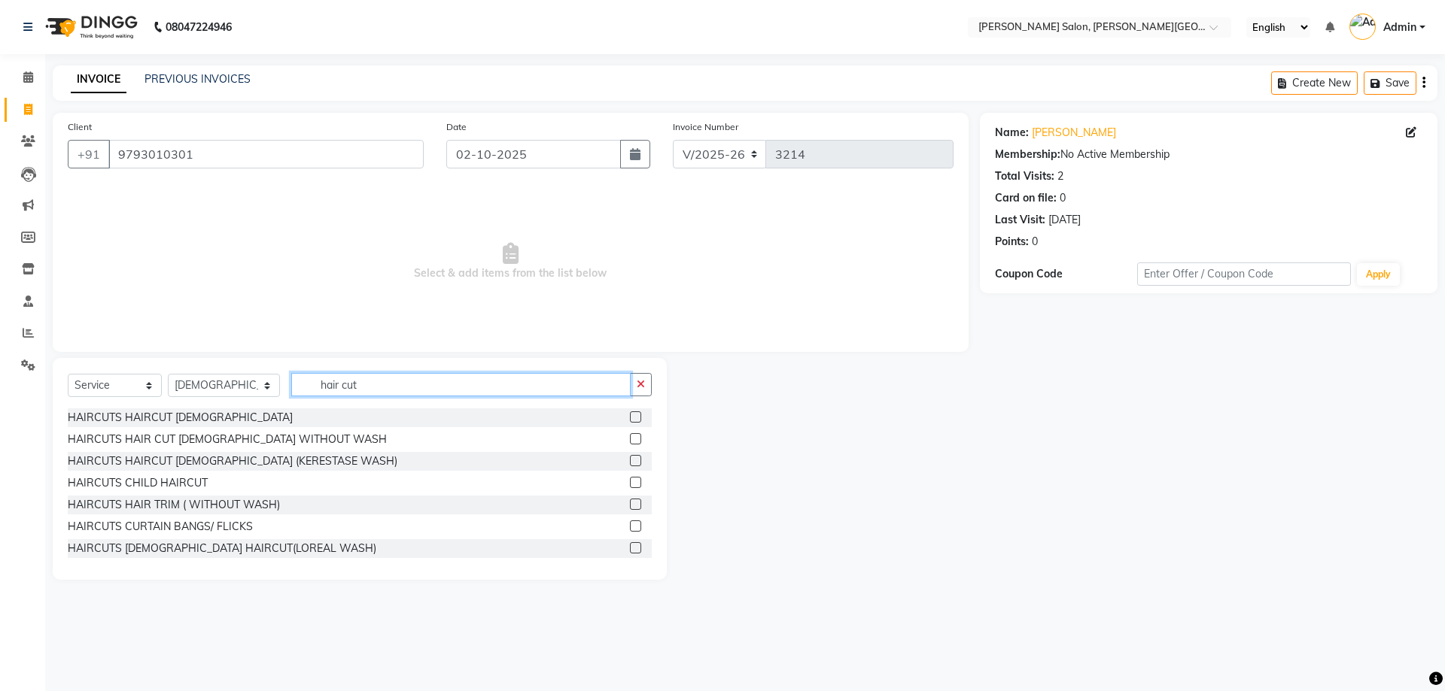
type input "hair cut"
click at [630, 416] on label at bounding box center [635, 417] width 11 height 11
click at [630, 416] on input "checkbox" at bounding box center [635, 418] width 10 height 10
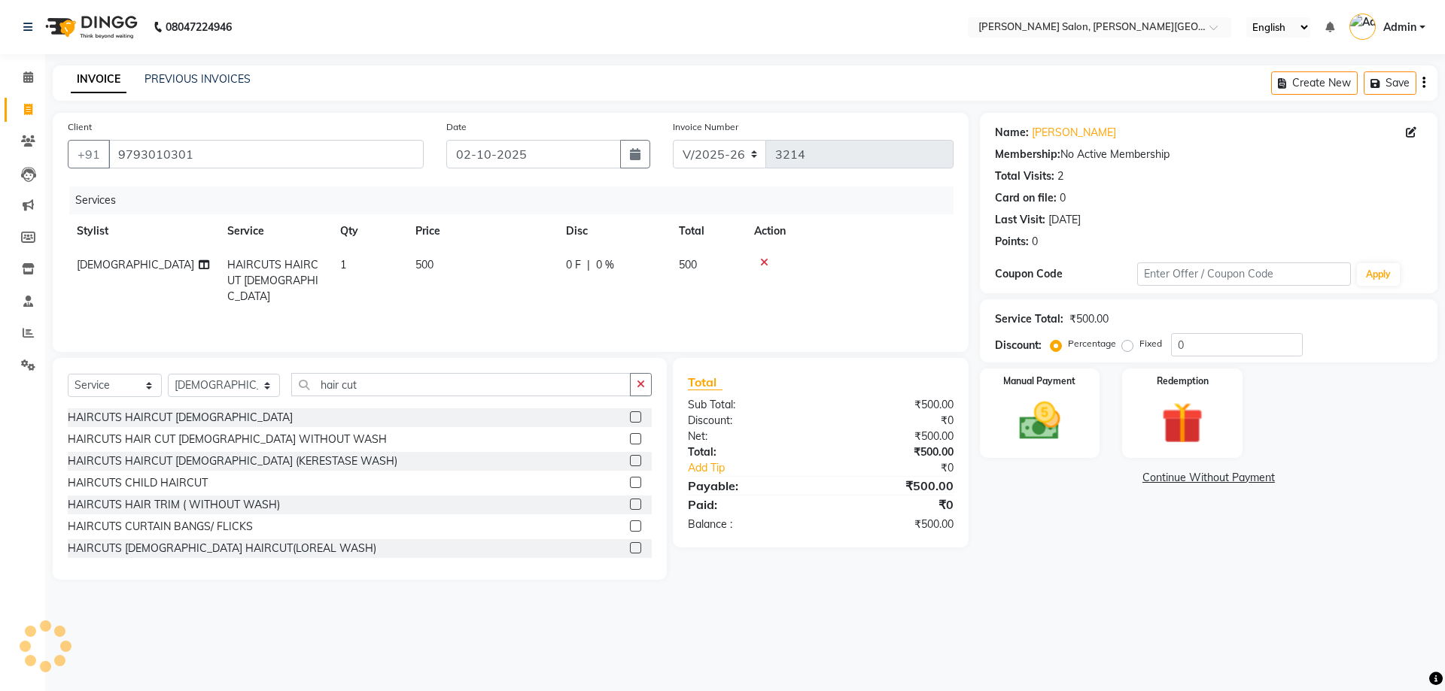
click at [630, 416] on label at bounding box center [635, 417] width 11 height 11
click at [630, 416] on input "checkbox" at bounding box center [635, 418] width 10 height 10
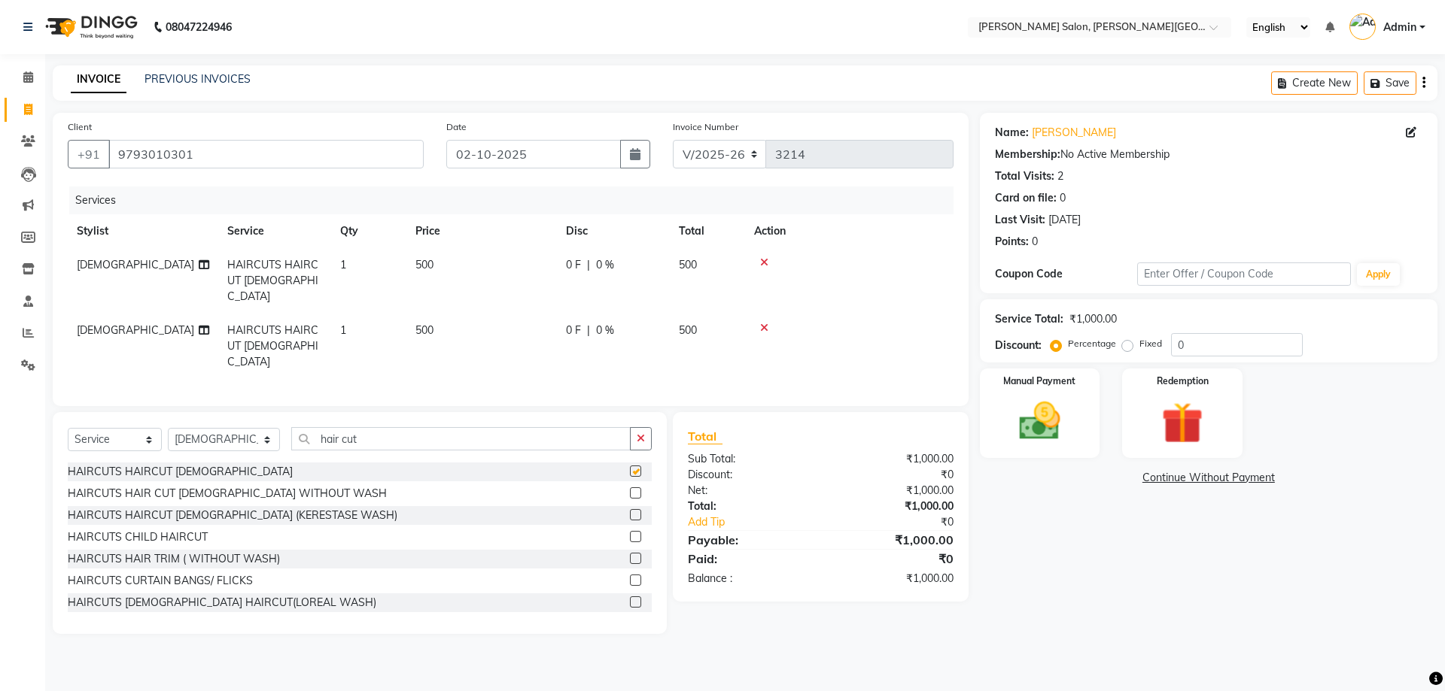
checkbox input "false"
drag, startPoint x: 1201, startPoint y: 336, endPoint x: 1162, endPoint y: 339, distance: 38.6
click at [1162, 339] on div "Percentage Fixed 0" at bounding box center [1177, 344] width 249 height 23
type input "20"
click at [1039, 430] on img at bounding box center [1039, 422] width 70 height 50
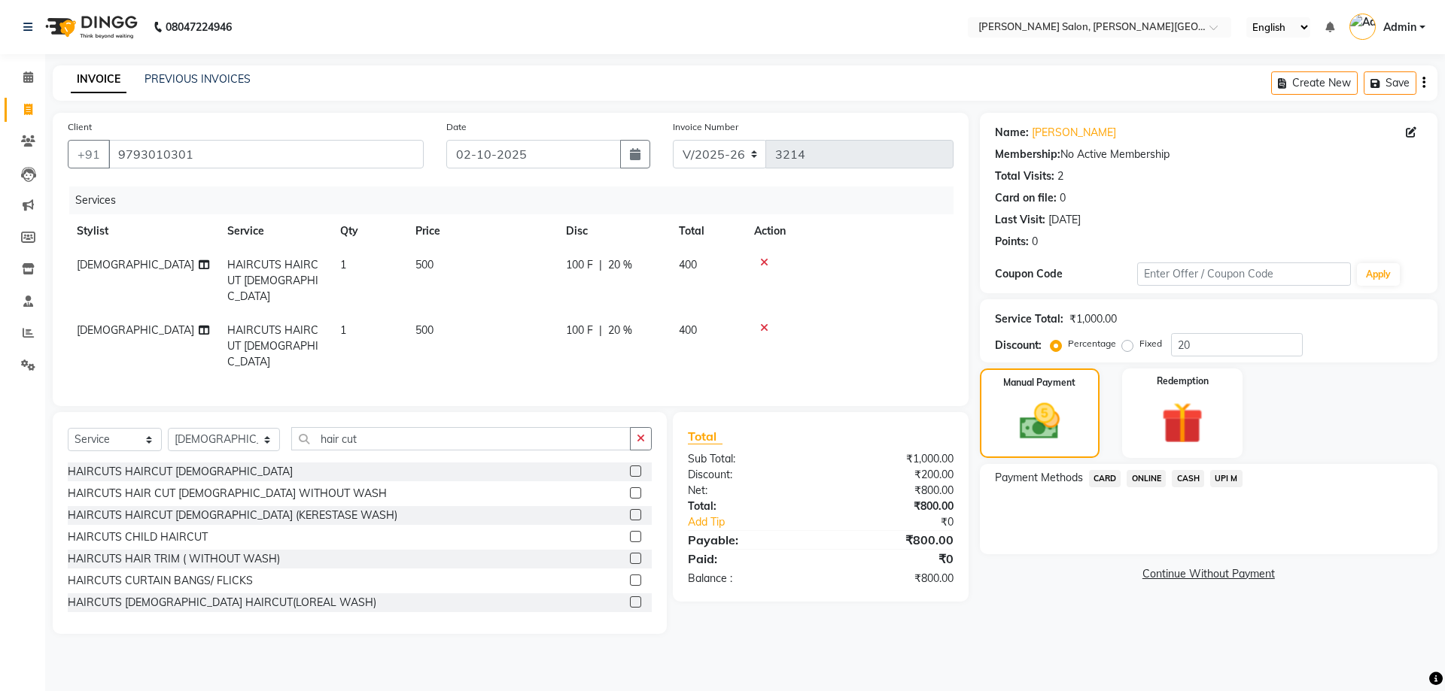
click at [1188, 481] on span "CASH" at bounding box center [1187, 478] width 32 height 17
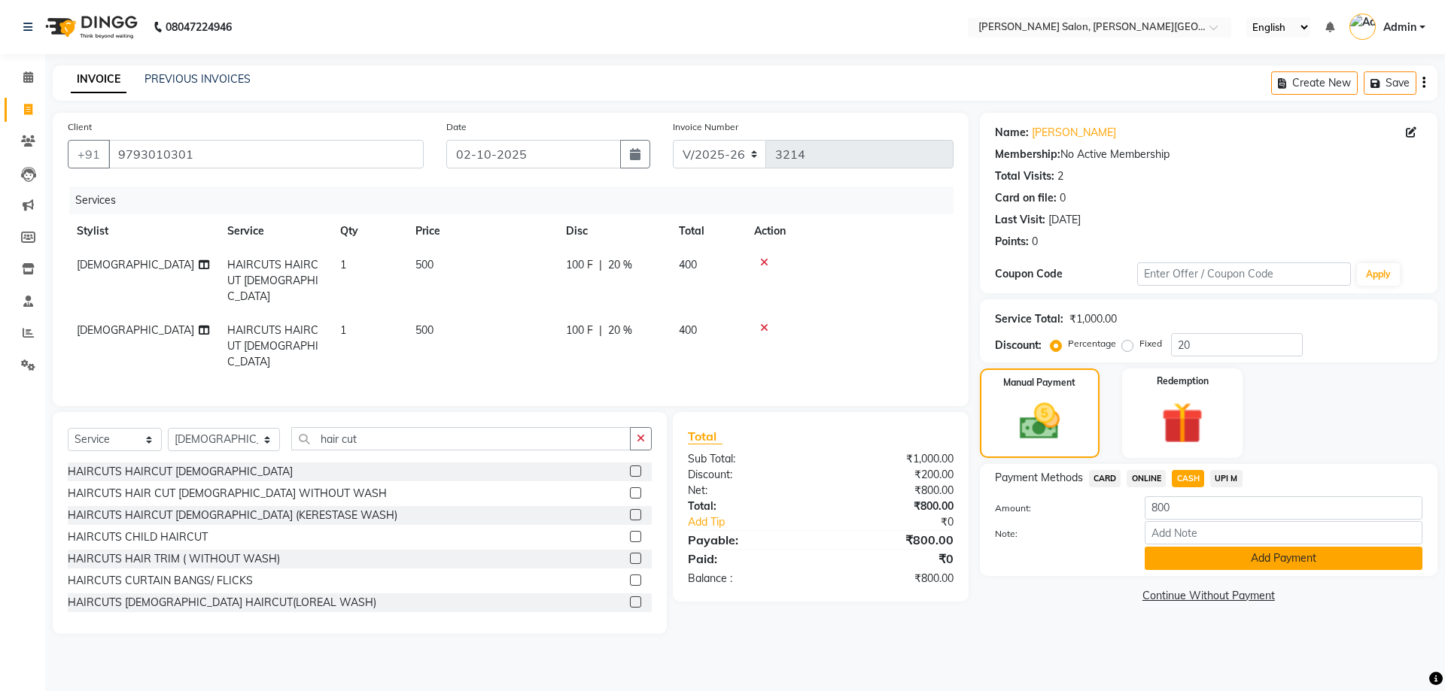
click at [1273, 557] on button "Add Payment" at bounding box center [1283, 558] width 278 height 23
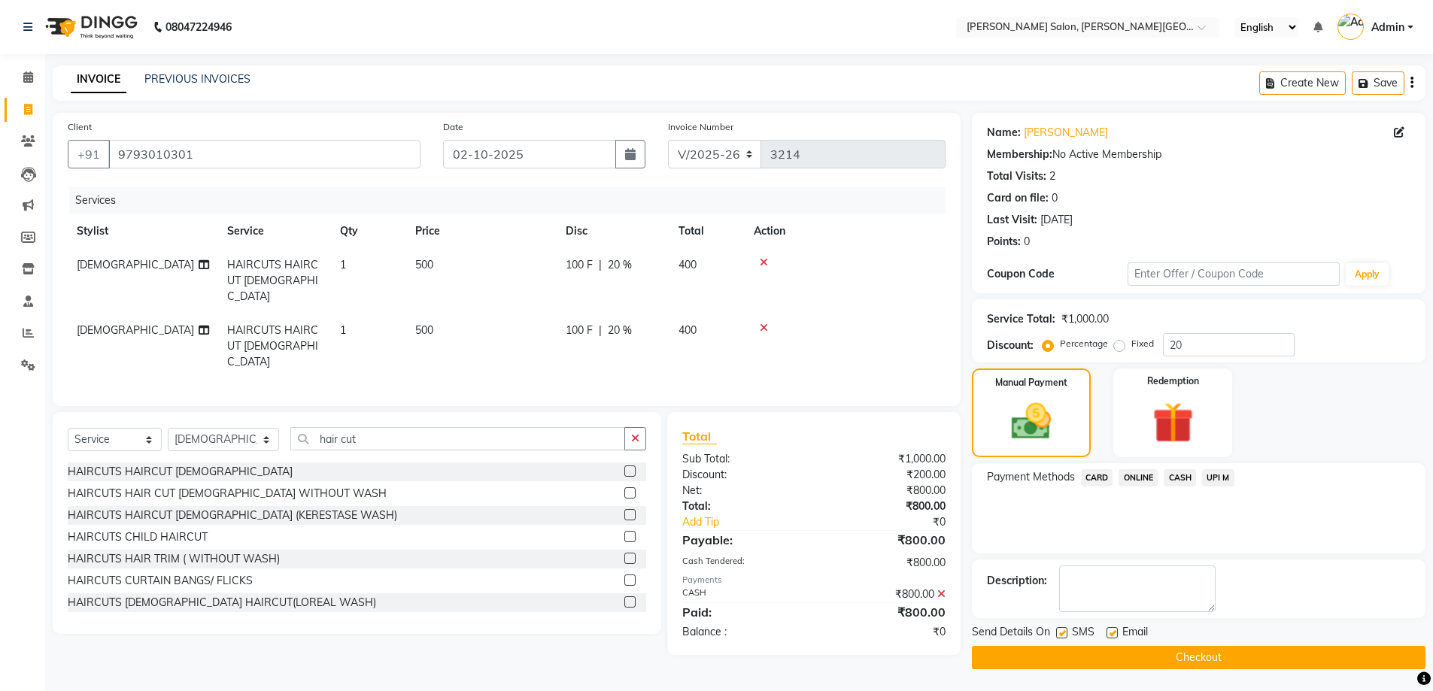
click at [1179, 657] on button "Checkout" at bounding box center [1199, 657] width 454 height 23
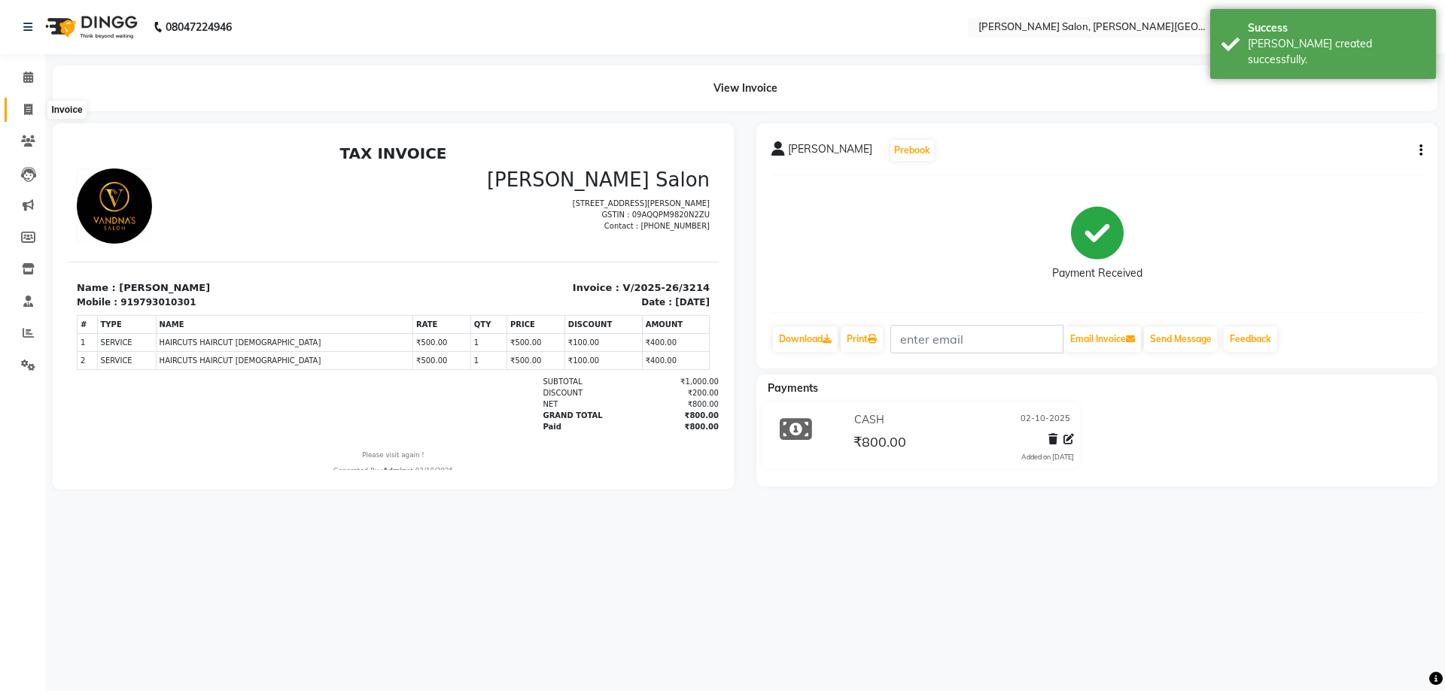
click at [26, 111] on icon at bounding box center [28, 109] width 8 height 11
select select "service"
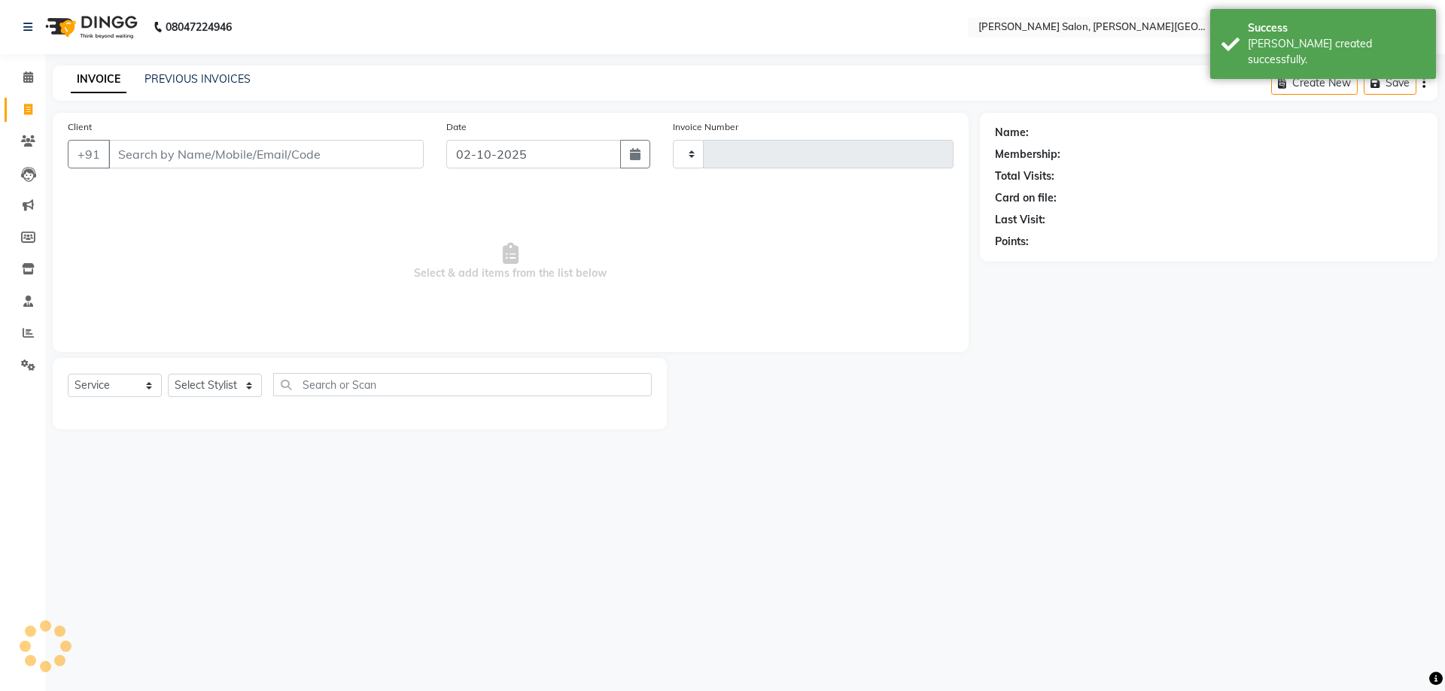
type input "3215"
select select "4122"
